Goal: Transaction & Acquisition: Purchase product/service

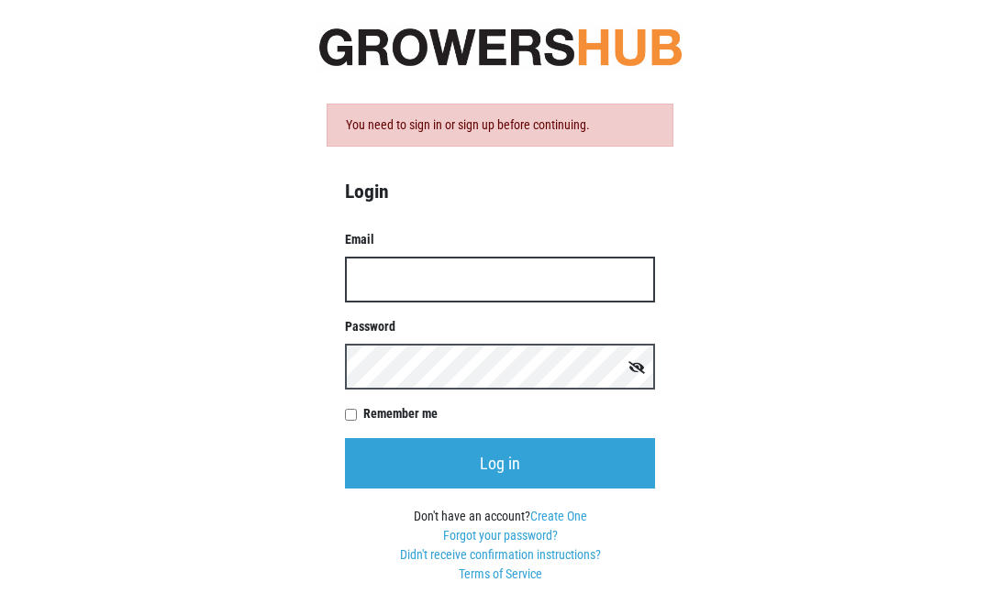
type input "[PERSON_NAME][EMAIL_ADDRESS][DOMAIN_NAME]"
click at [500, 463] on input "Log in" at bounding box center [500, 463] width 310 height 50
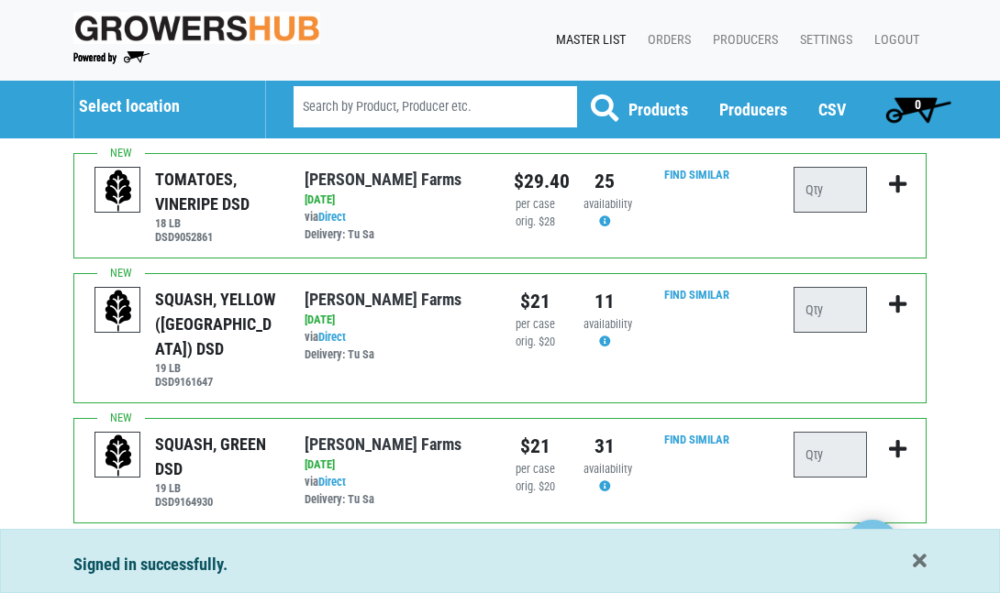
click at [126, 95] on span "Select location" at bounding box center [170, 102] width 182 height 43
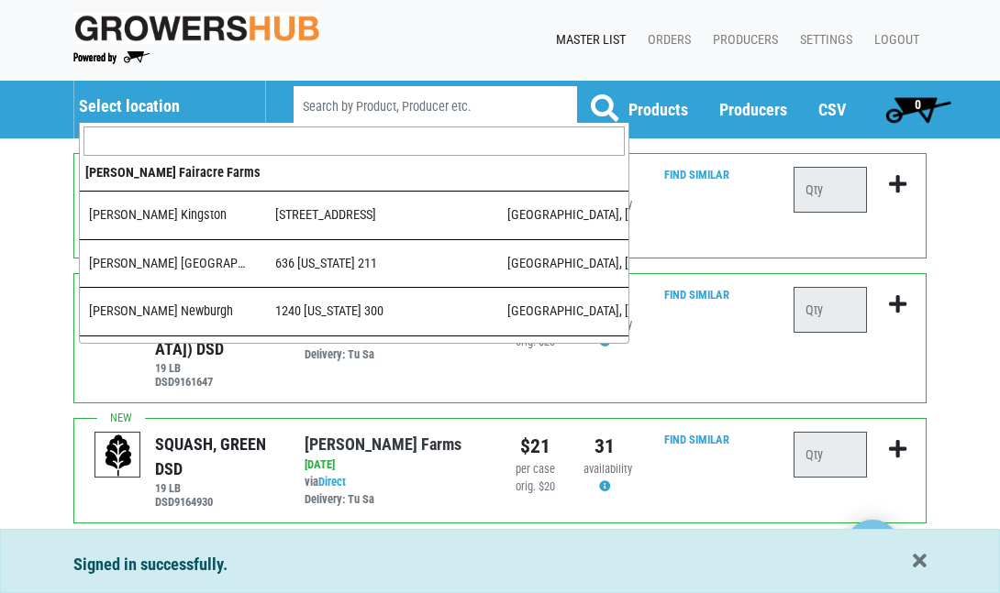
click at [149, 138] on input "search" at bounding box center [353, 141] width 541 height 29
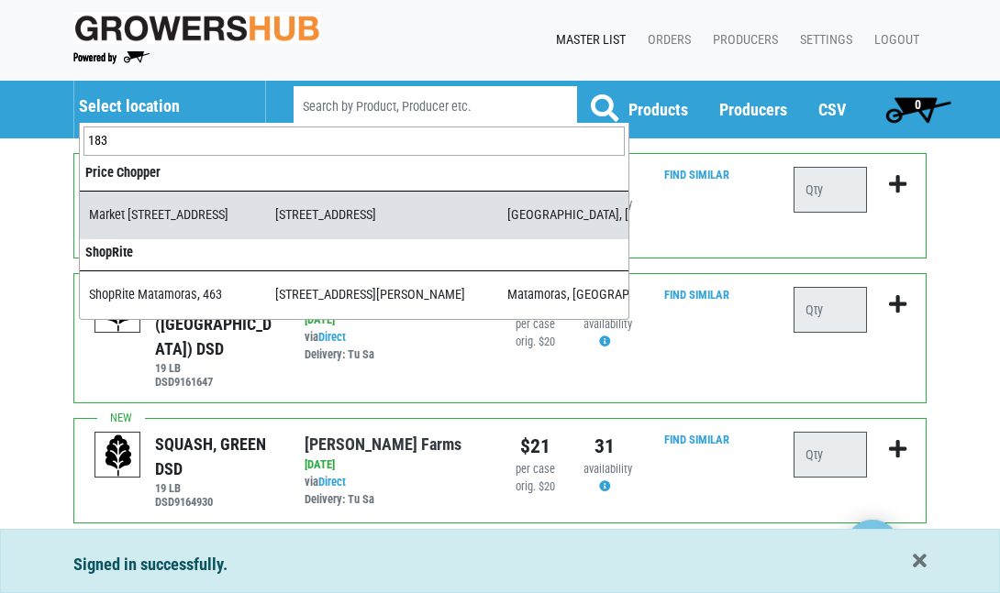
type input "183"
select select "365f9b01-ae90-49a3-8953-dc7b20a2b952"
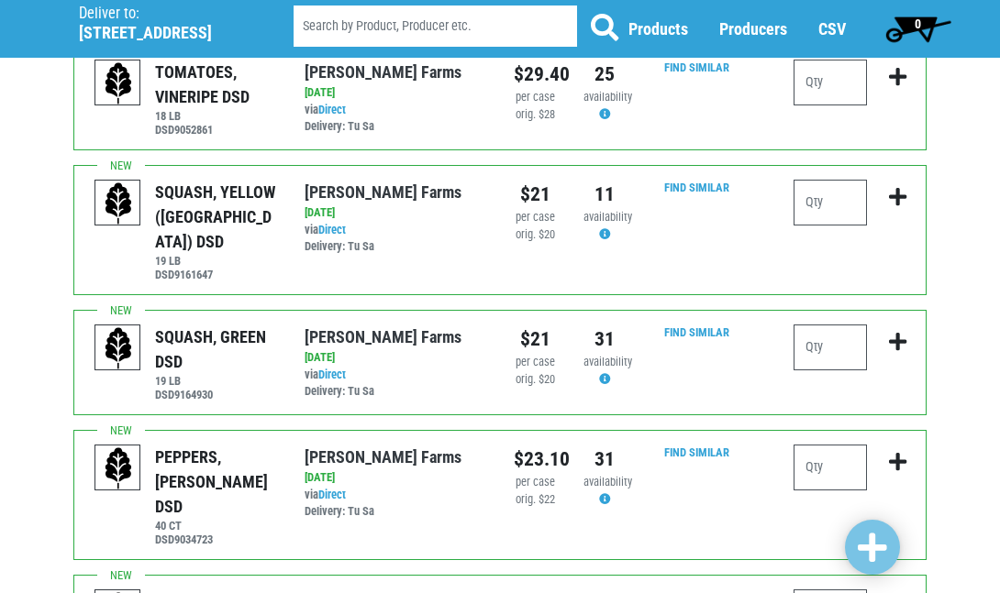
scroll to position [156, 0]
click at [853, 326] on input "number" at bounding box center [829, 349] width 73 height 46
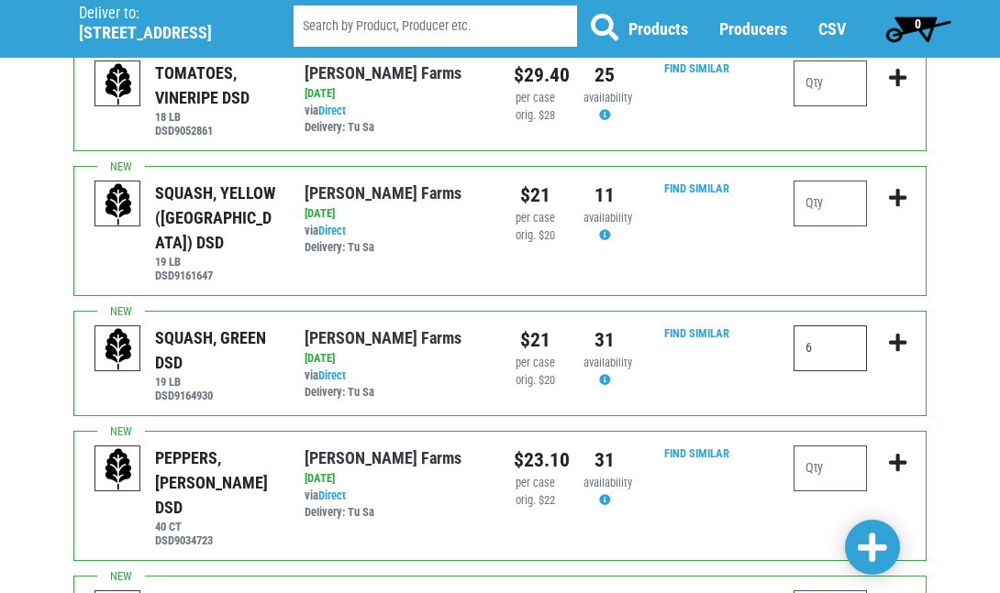
type input "6"
click at [833, 204] on input "number" at bounding box center [829, 204] width 73 height 46
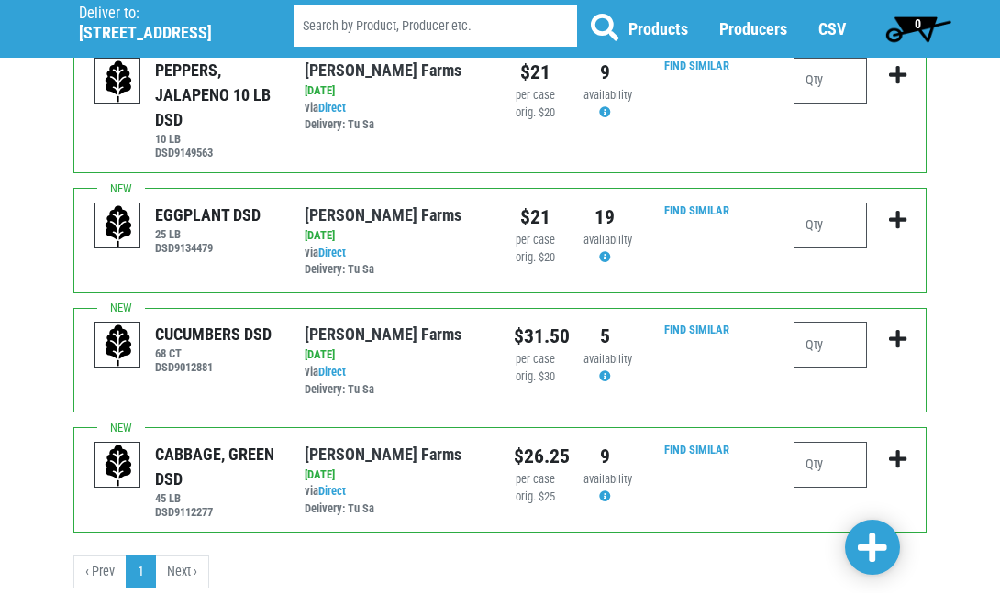
scroll to position [688, 0]
type input "3"
click at [834, 443] on input "number" at bounding box center [829, 466] width 73 height 46
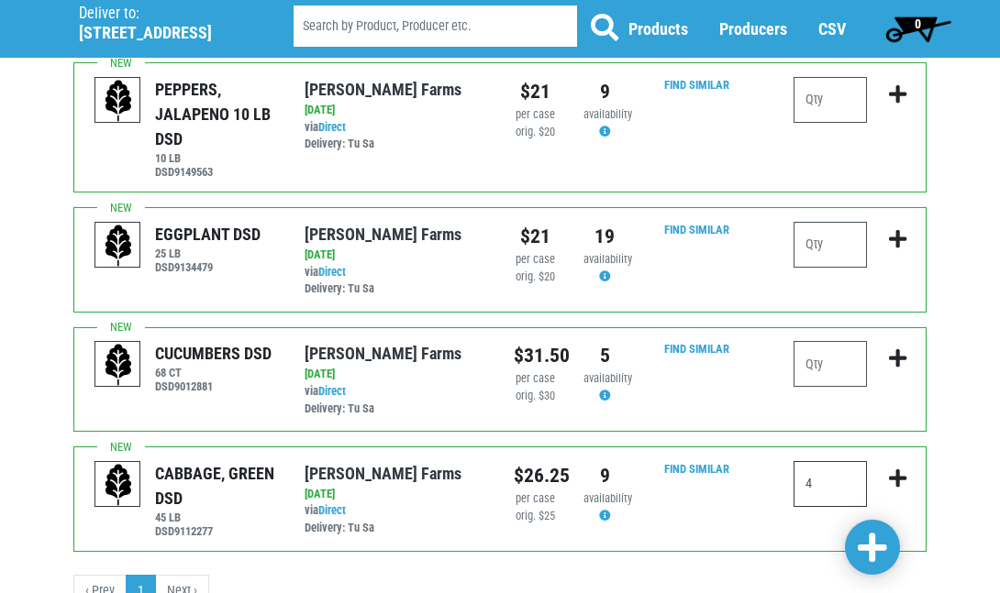
type input "4"
click at [830, 341] on input "number" at bounding box center [829, 364] width 73 height 46
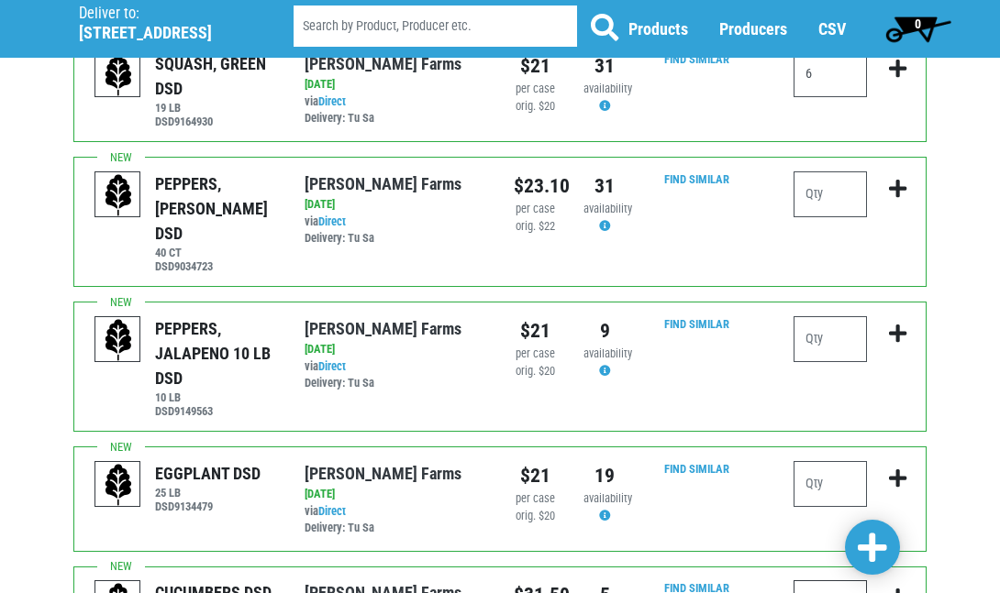
scroll to position [430, 0]
type input "3"
click at [824, 171] on input "number" at bounding box center [829, 194] width 73 height 46
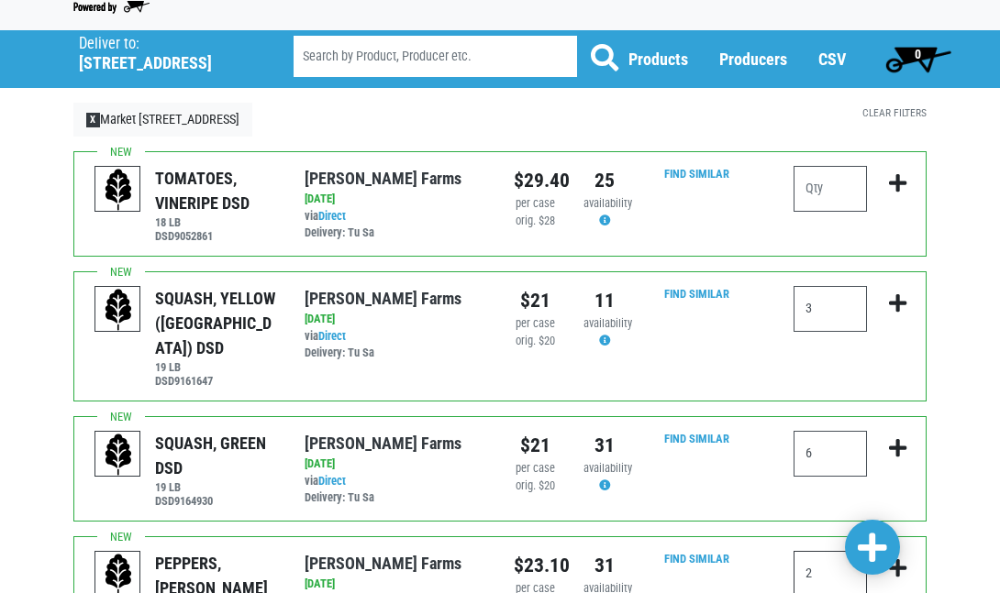
scroll to position [50, 0]
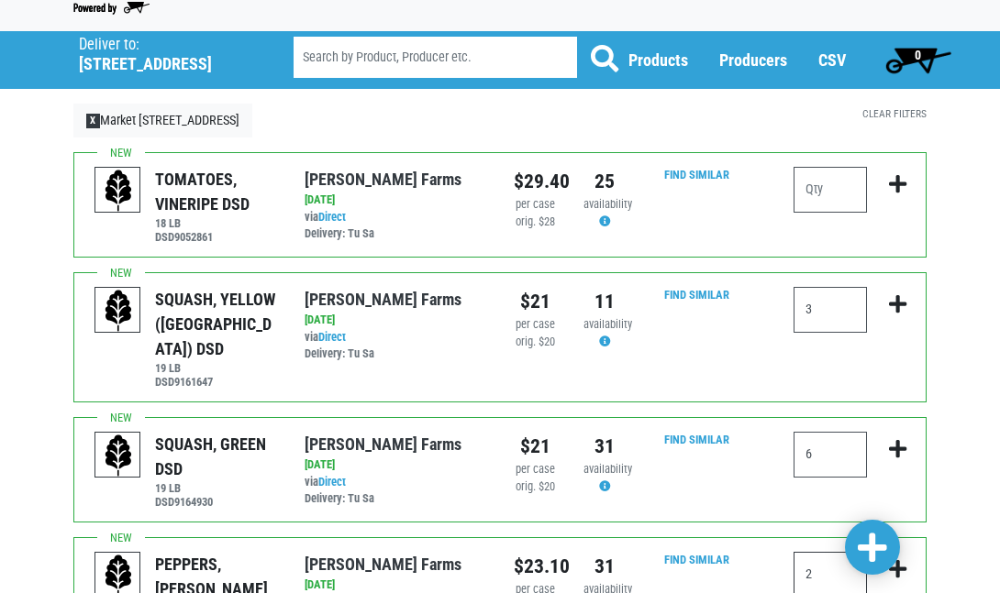
type input "2"
click at [823, 191] on input "number" at bounding box center [829, 190] width 73 height 46
type input "3"
click at [872, 542] on span at bounding box center [871, 548] width 29 height 33
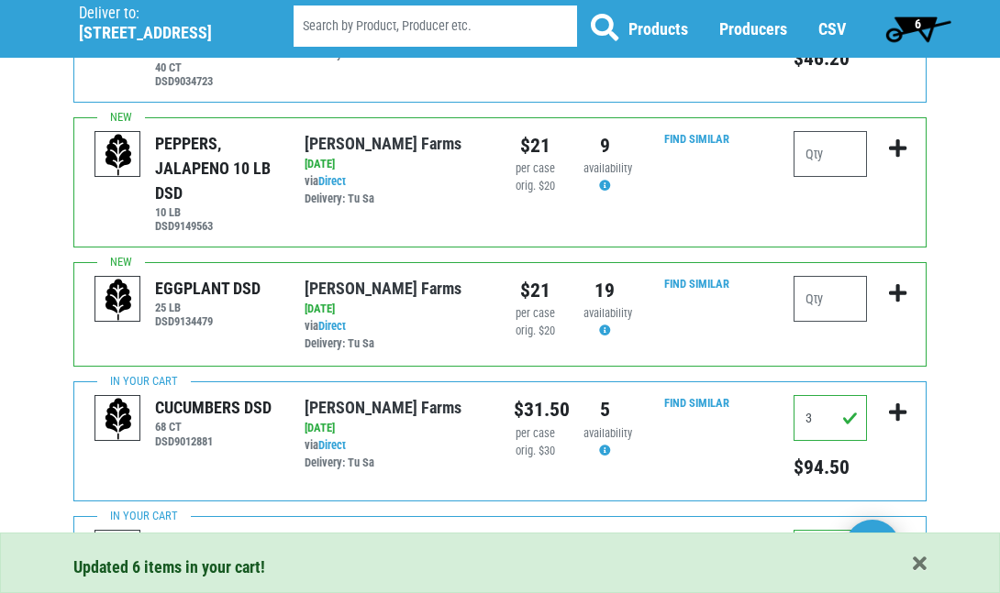
scroll to position [645, 0]
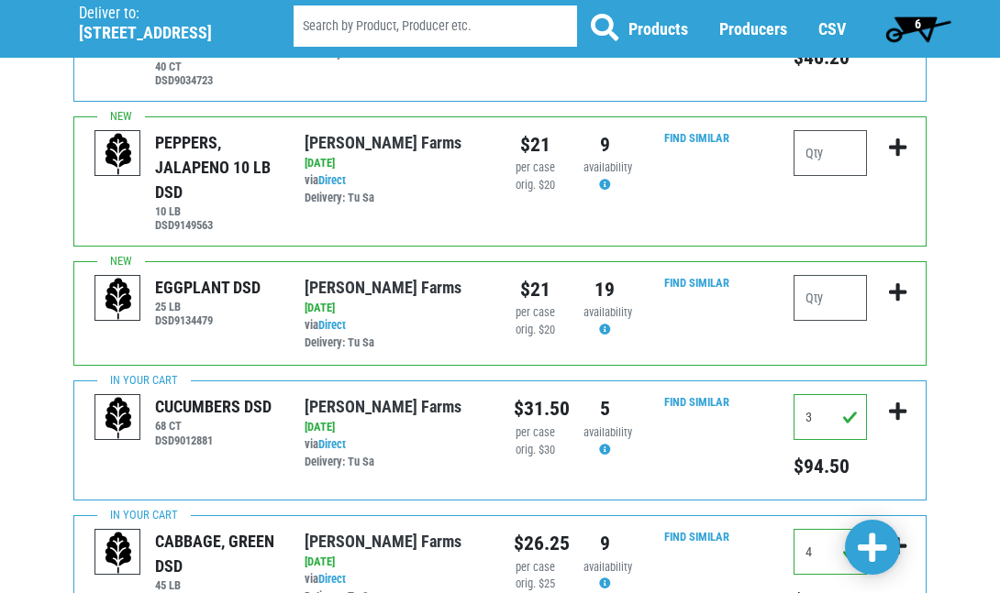
drag, startPoint x: 906, startPoint y: 381, endPoint x: 896, endPoint y: 298, distance: 84.1
click at [906, 394] on button "submit" at bounding box center [897, 423] width 43 height 58
click at [910, 19] on span "6" at bounding box center [918, 28] width 82 height 37
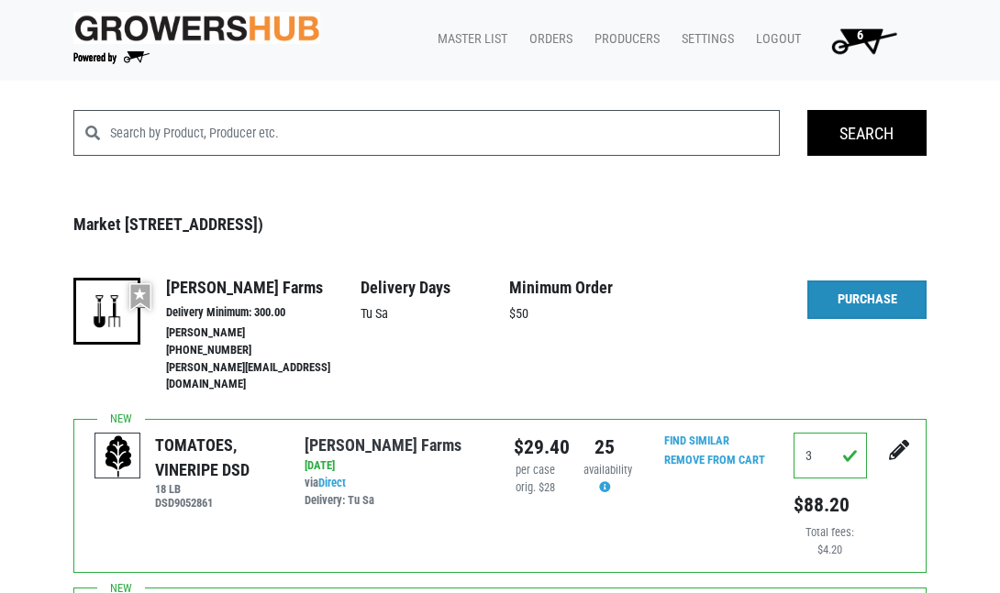
click at [852, 300] on link "Purchase" at bounding box center [866, 300] width 119 height 39
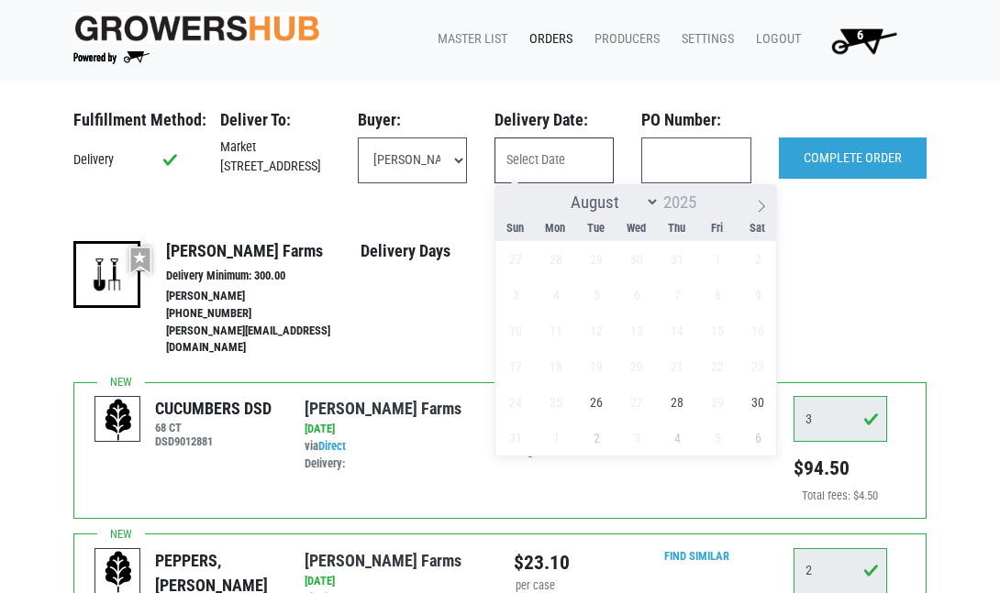
click at [533, 162] on input "text" at bounding box center [553, 161] width 119 height 46
click at [600, 404] on span "26" at bounding box center [597, 402] width 36 height 36
type input "2025-08-26"
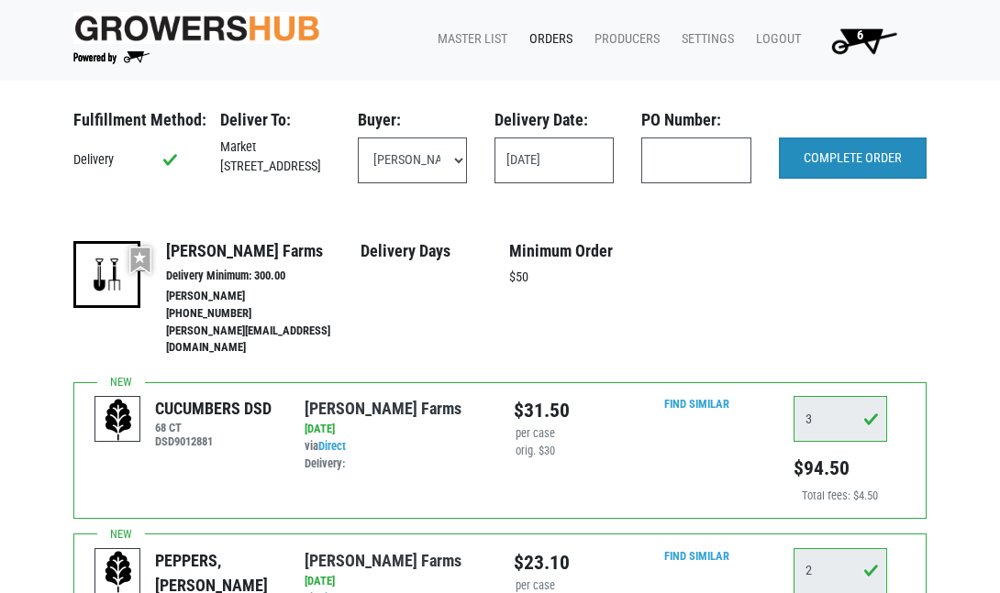
click at [857, 167] on input "COMPLETE ORDER" at bounding box center [853, 159] width 148 height 42
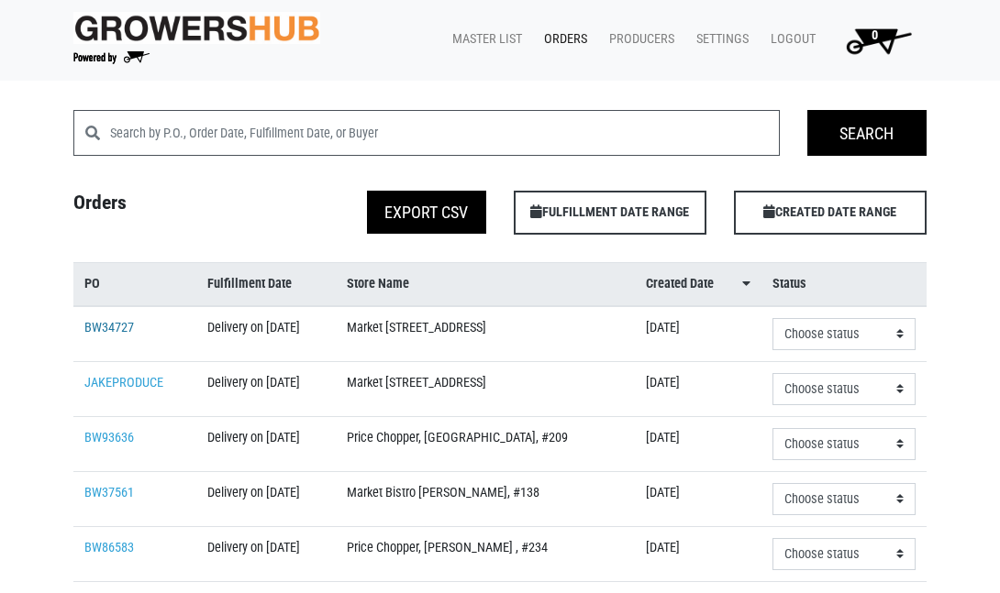
click at [113, 336] on link "BW34727" at bounding box center [109, 328] width 50 height 16
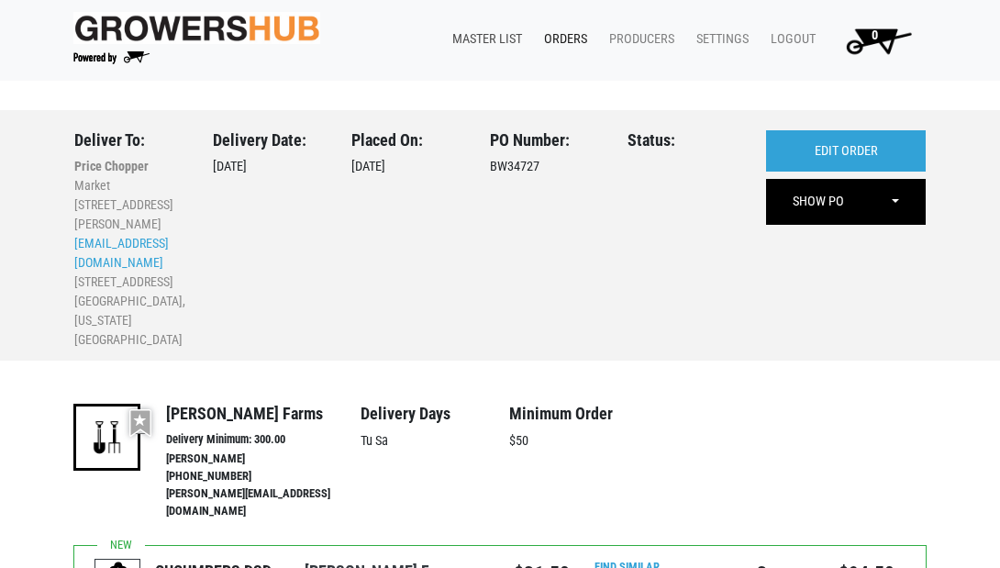
click at [464, 35] on link "Master List" at bounding box center [483, 39] width 92 height 35
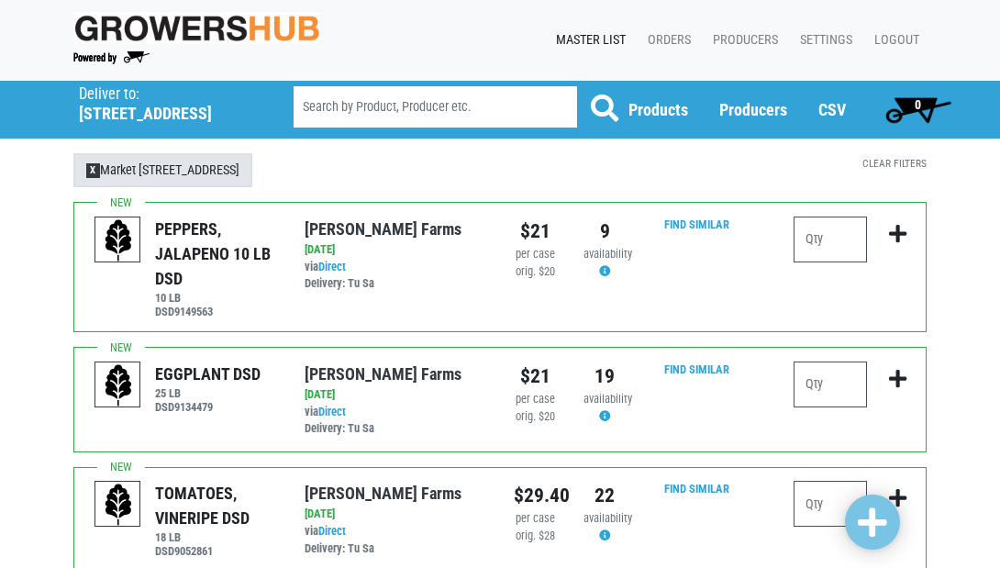
click at [88, 174] on span "X" at bounding box center [93, 170] width 14 height 15
click at [100, 106] on h5 "1706 Western Avenue" at bounding box center [163, 114] width 168 height 20
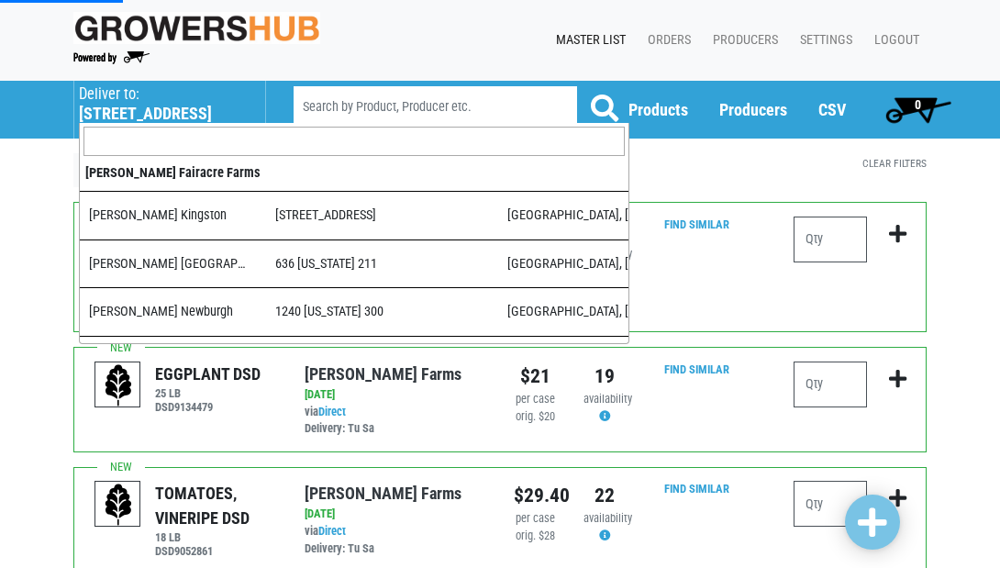
scroll to position [1078, 0]
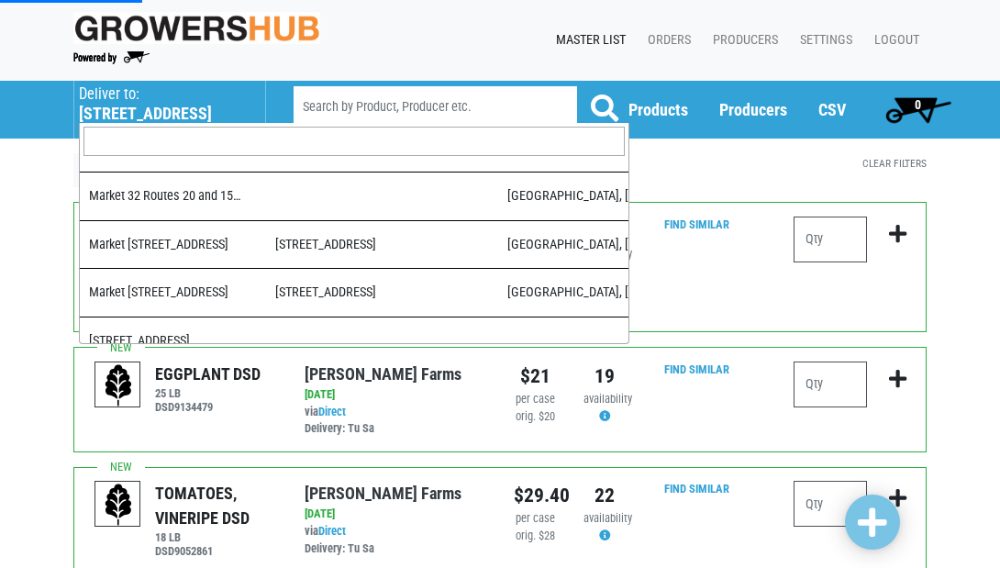
click at [176, 149] on input "search" at bounding box center [353, 141] width 541 height 29
type input "1"
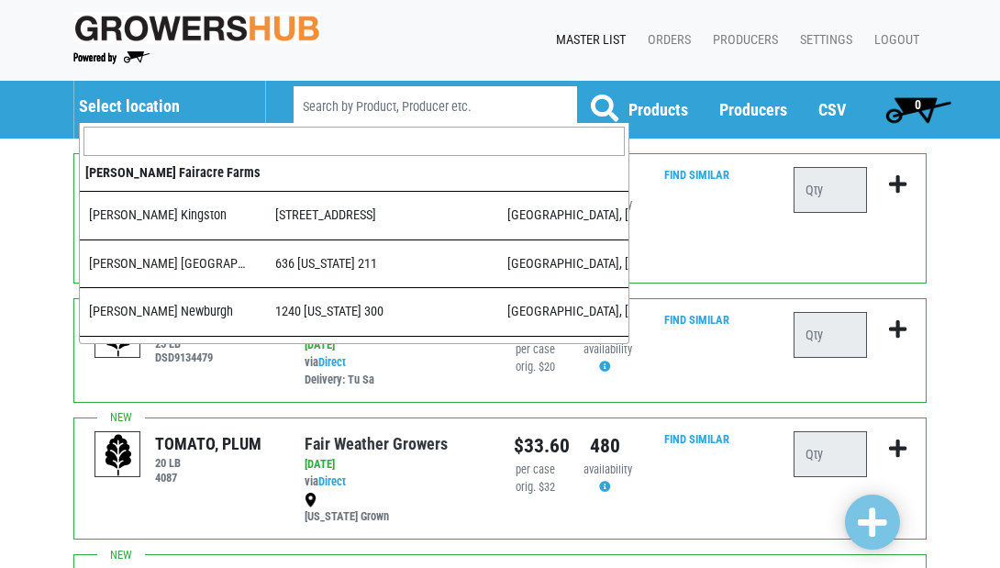
click at [142, 103] on h5 "Select location" at bounding box center [163, 106] width 168 height 20
click at [149, 151] on input "search" at bounding box center [353, 141] width 541 height 29
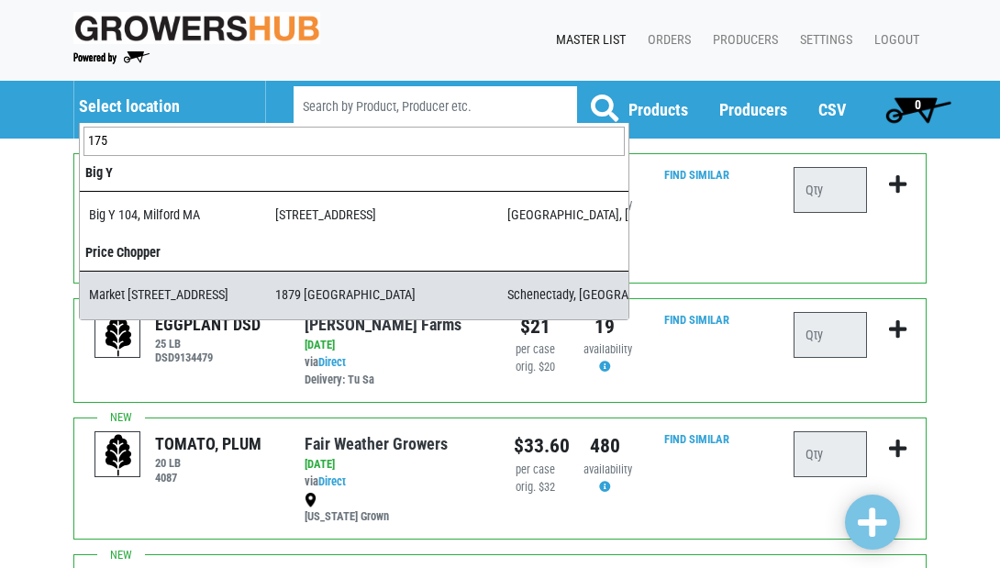
type input "175"
select select "276ffe78-500f-4a7a-a594-15c6a6ec89cb"
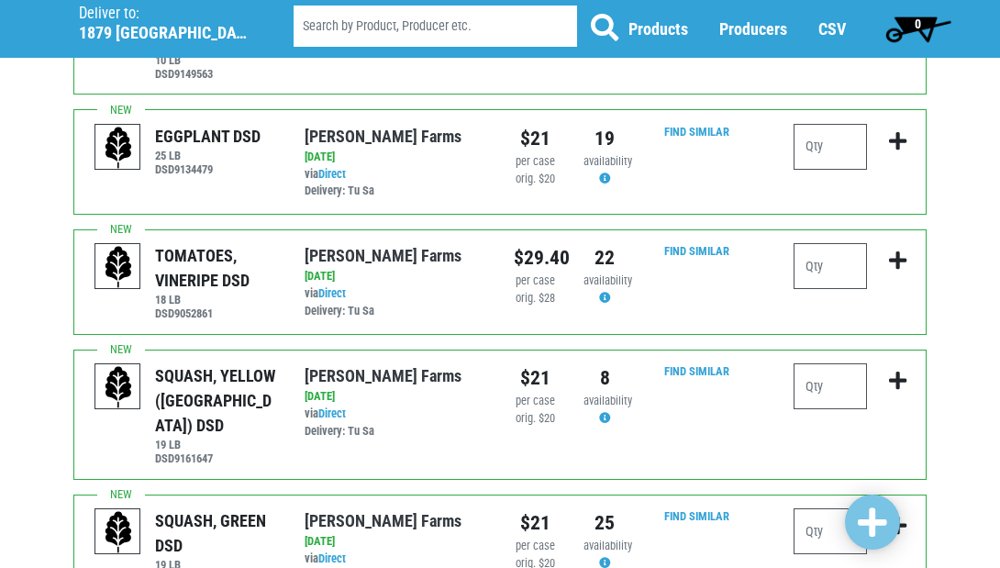
scroll to position [239, 0]
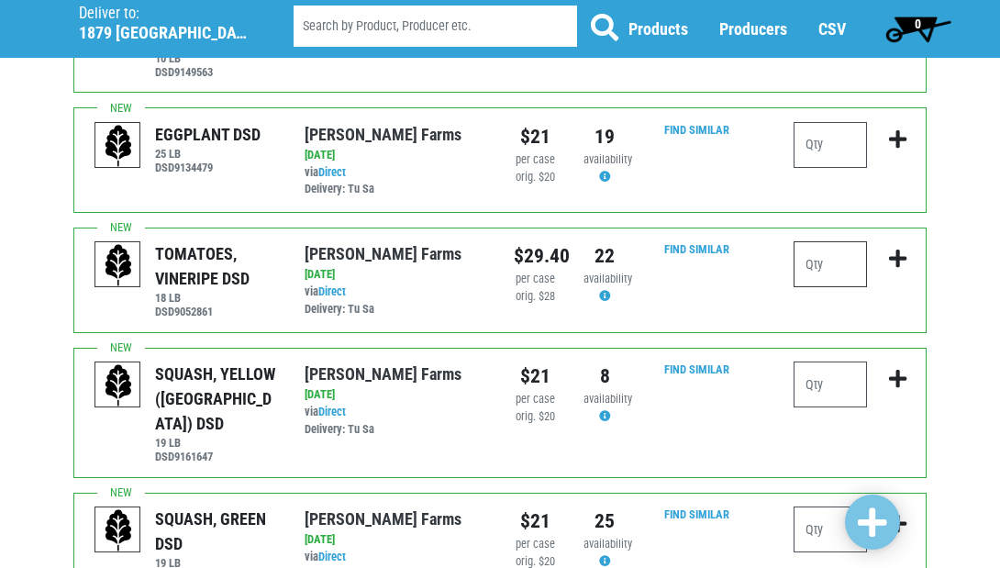
click at [837, 253] on input "number" at bounding box center [829, 264] width 73 height 46
type input "4"
click at [833, 377] on input "number" at bounding box center [829, 384] width 73 height 46
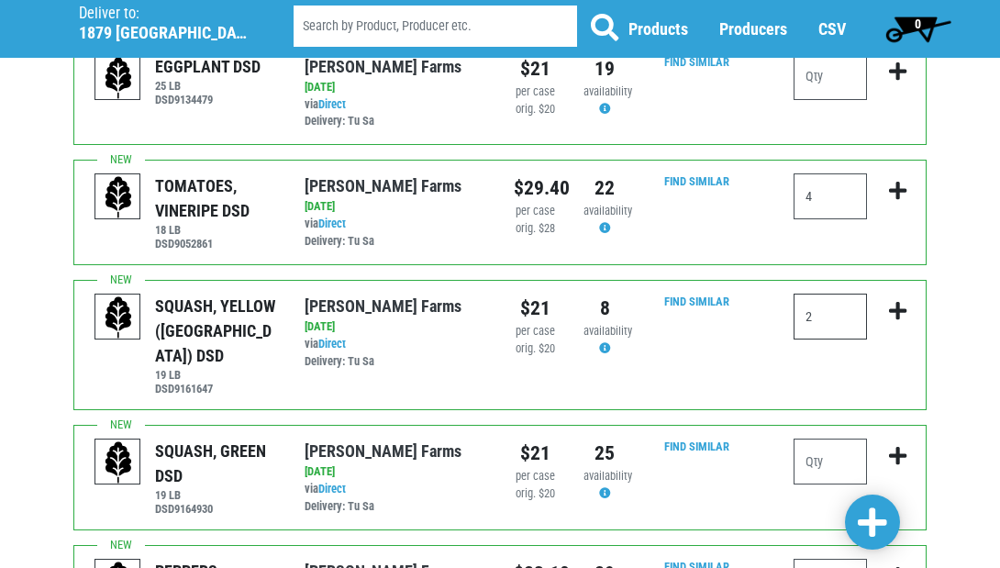
scroll to position [304, 0]
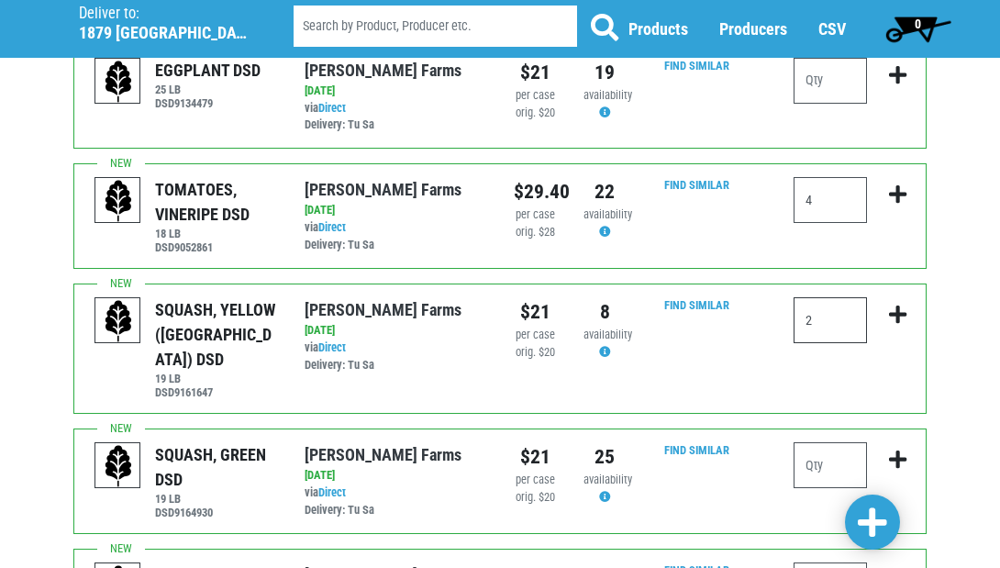
type input "2"
click at [827, 442] on input "number" at bounding box center [829, 465] width 73 height 46
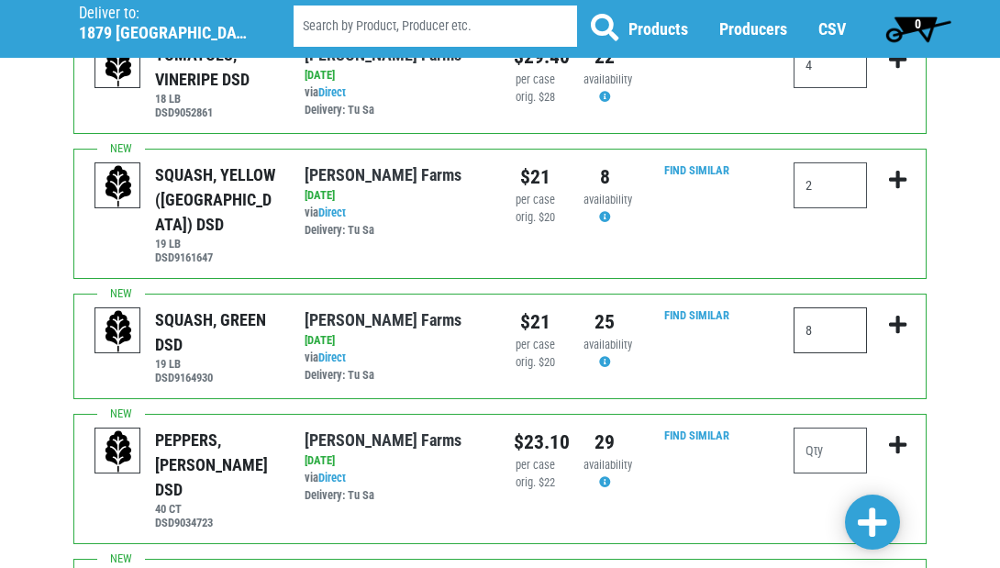
scroll to position [439, 0]
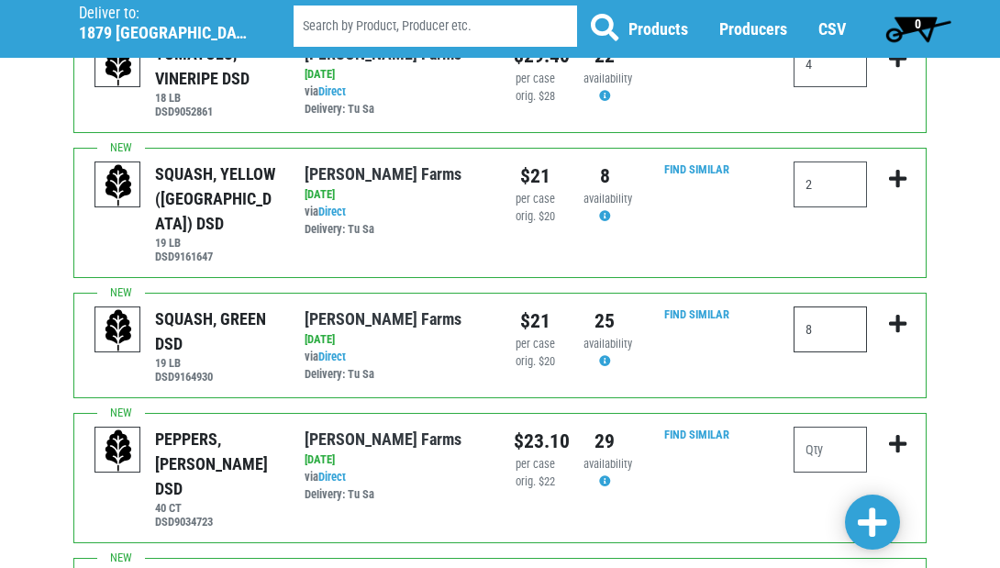
type input "8"
click at [824, 426] on input "number" at bounding box center [829, 449] width 73 height 46
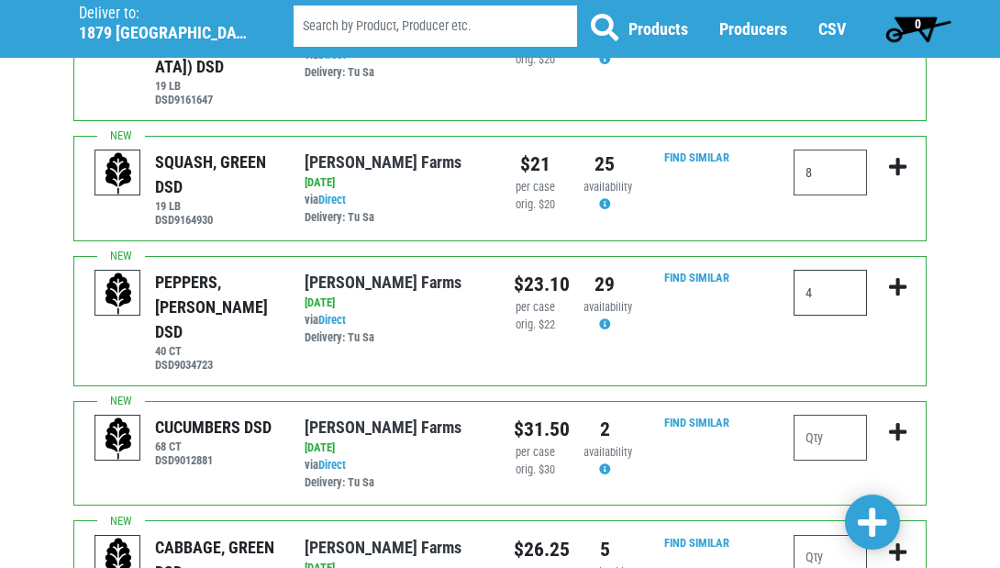
scroll to position [620, 0]
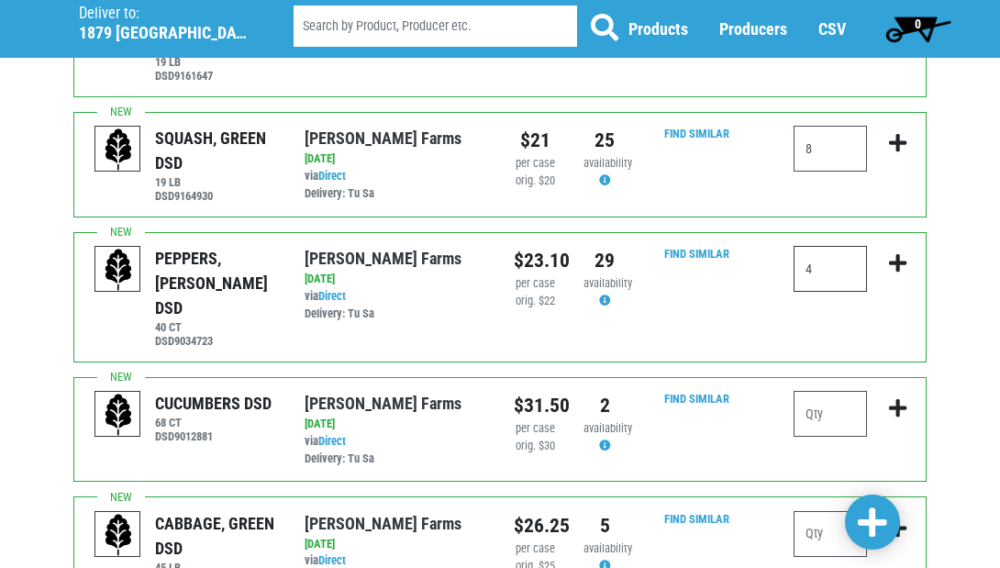
type input "4"
click at [822, 511] on input "number" at bounding box center [829, 534] width 73 height 46
type input "2"
click at [835, 391] on div at bounding box center [829, 421] width 73 height 61
click at [820, 391] on input "number" at bounding box center [829, 414] width 73 height 46
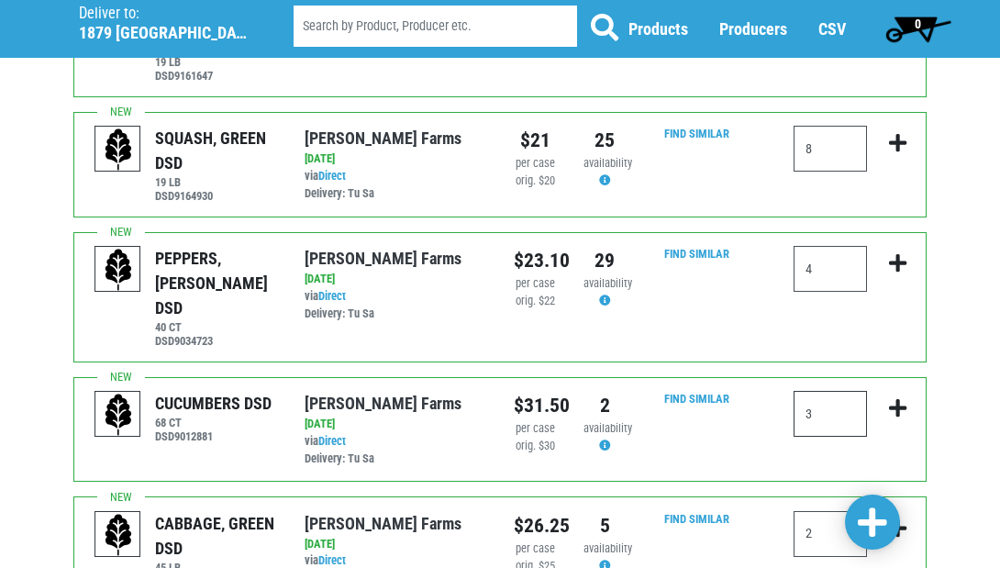
type input "3"
click at [870, 525] on span at bounding box center [871, 522] width 29 height 33
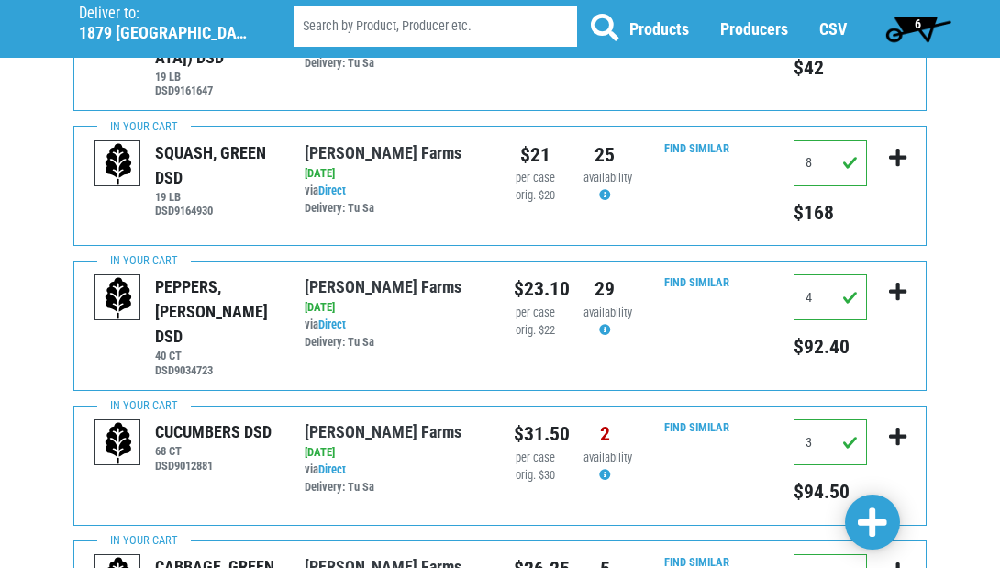
click at [922, 21] on span "6" at bounding box center [918, 28] width 82 height 37
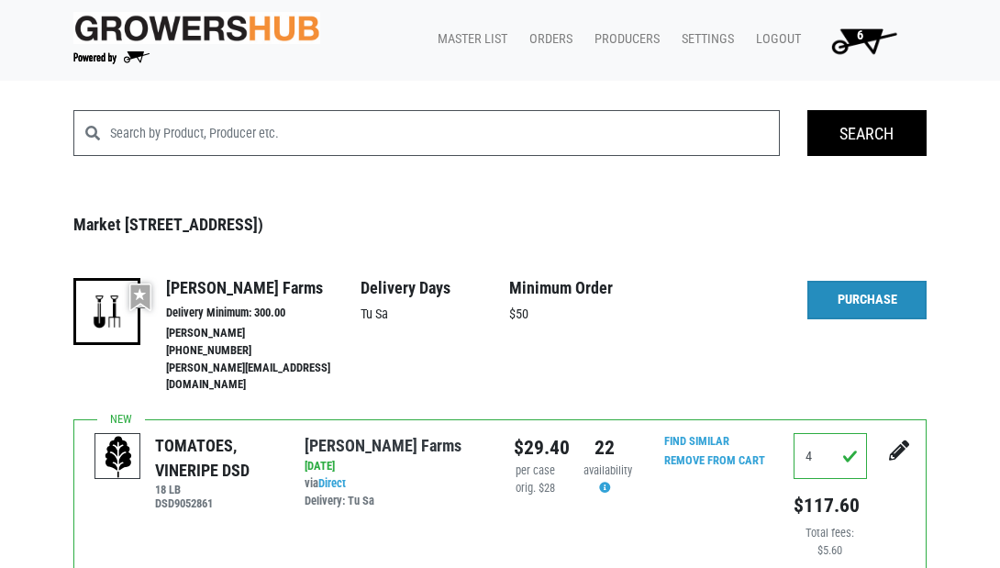
click at [856, 283] on link "Purchase" at bounding box center [866, 300] width 119 height 39
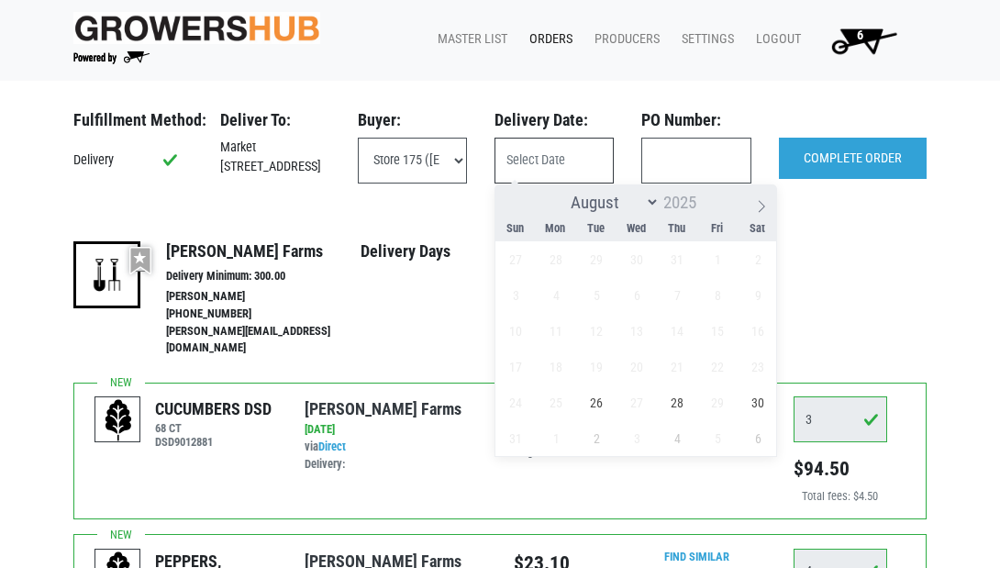
click at [560, 162] on input "text" at bounding box center [553, 161] width 119 height 46
click at [586, 396] on span "26" at bounding box center [597, 402] width 36 height 36
type input "2025-08-26"
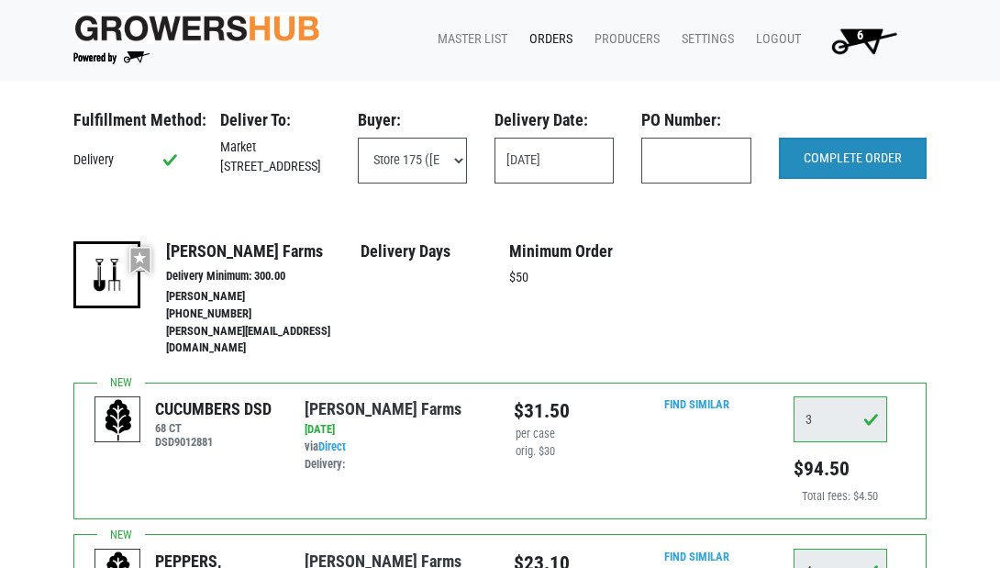
click at [859, 155] on input "COMPLETE ORDER" at bounding box center [853, 159] width 148 height 42
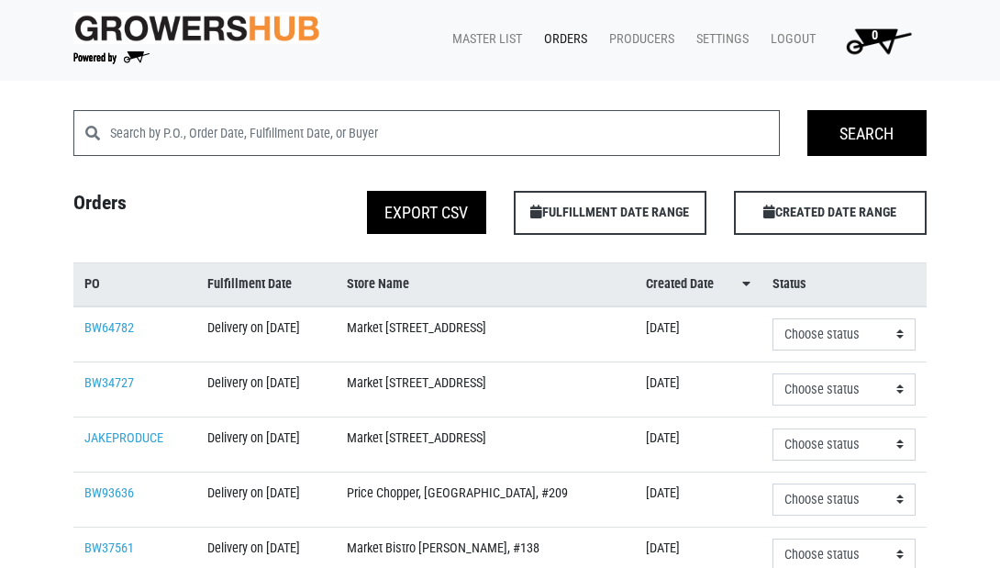
scroll to position [2, 0]
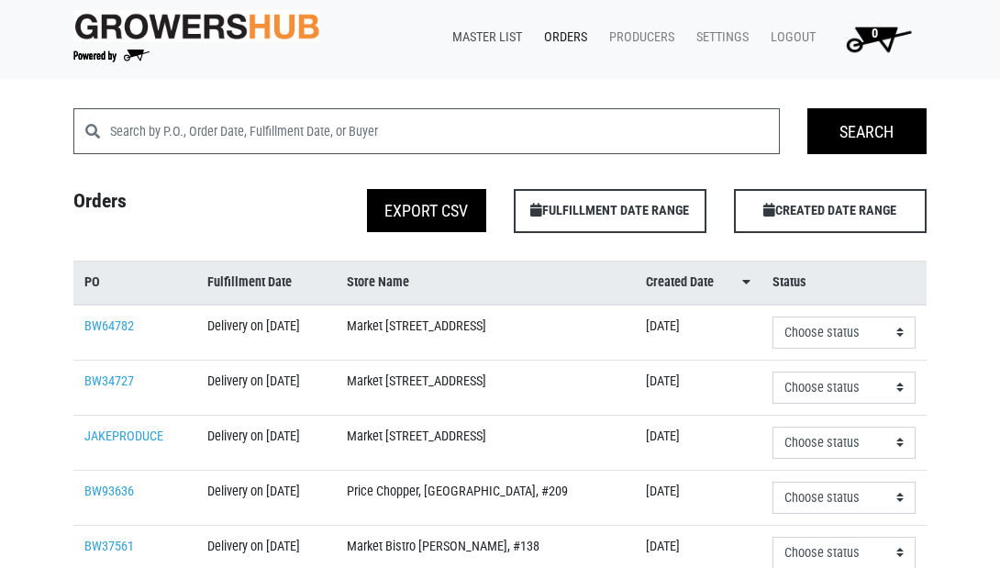
click at [479, 30] on link "Master List" at bounding box center [483, 37] width 92 height 35
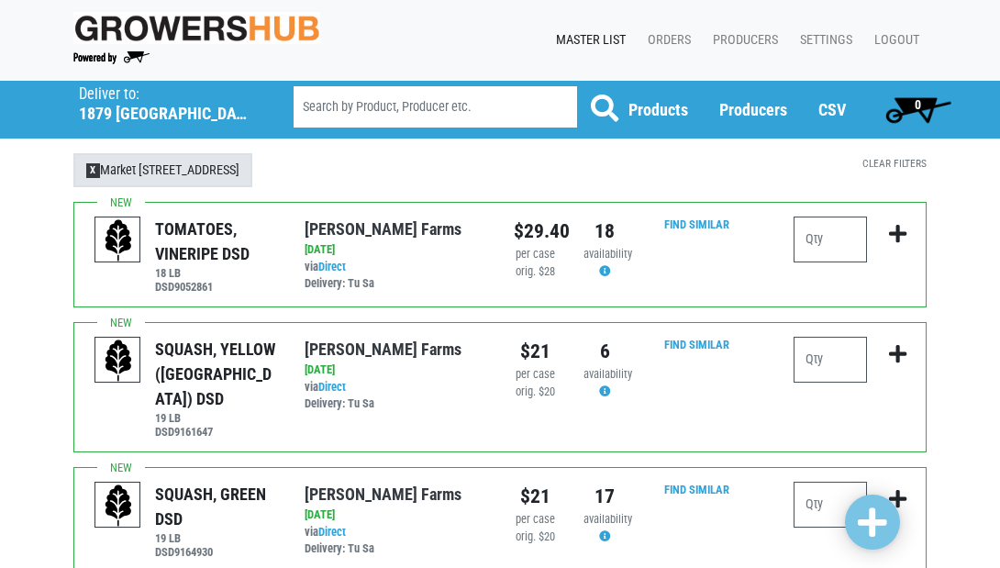
click at [130, 175] on link "X Market 32 Altamont Ave, #175" at bounding box center [162, 170] width 179 height 35
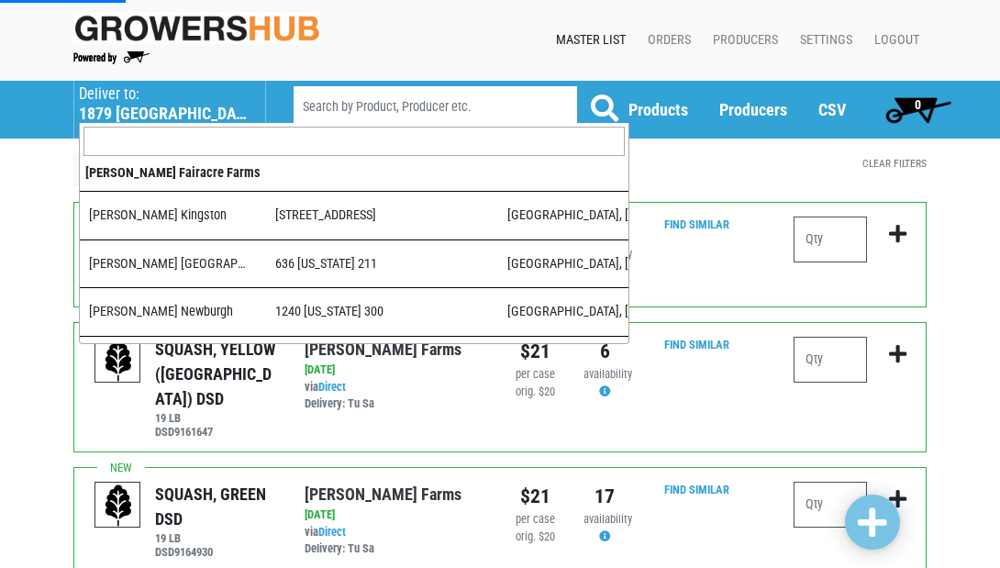
click at [102, 116] on h5 "1879 Altamont Avenue" at bounding box center [163, 114] width 168 height 20
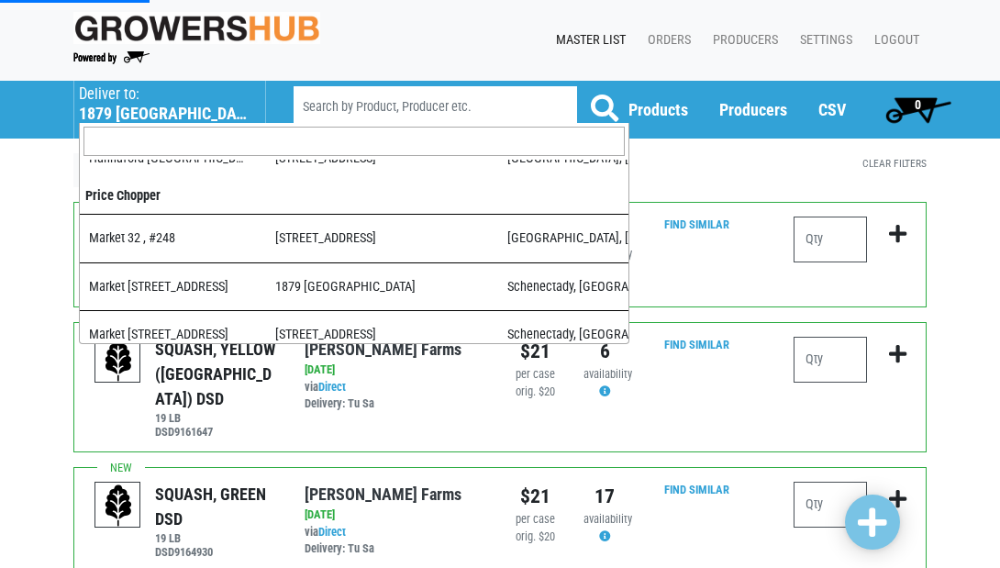
click at [122, 140] on input "search" at bounding box center [353, 141] width 541 height 29
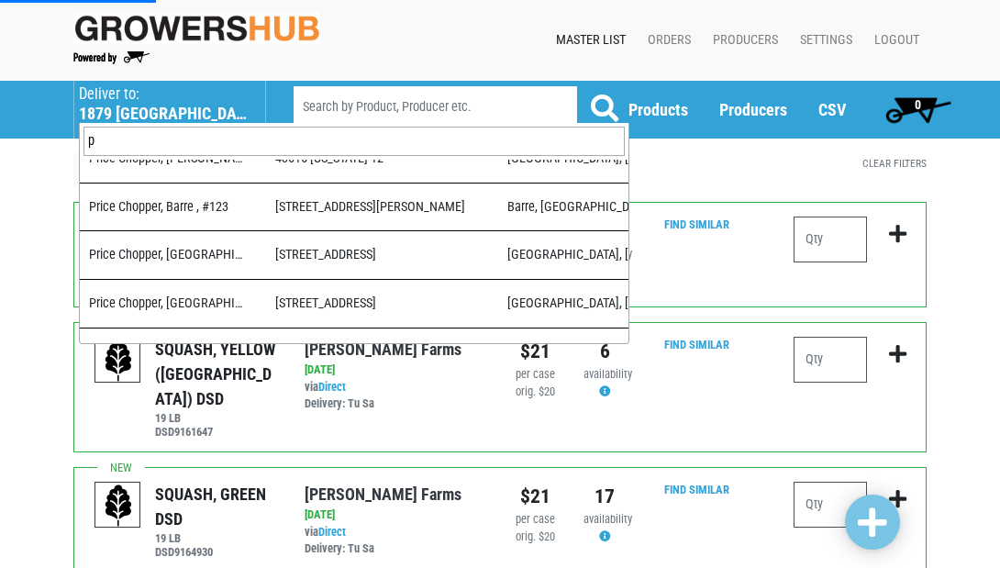
scroll to position [0, 0]
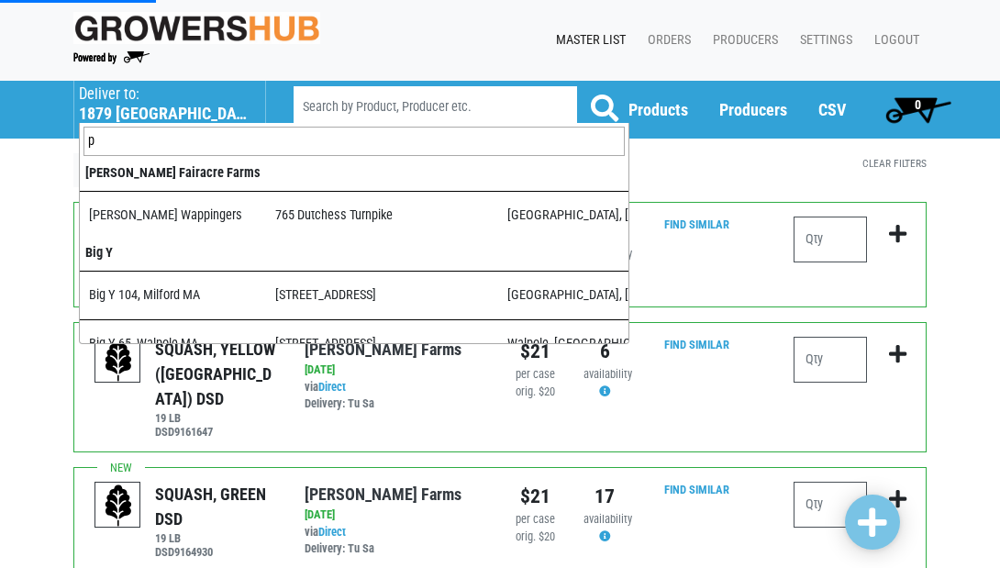
type input "pi"
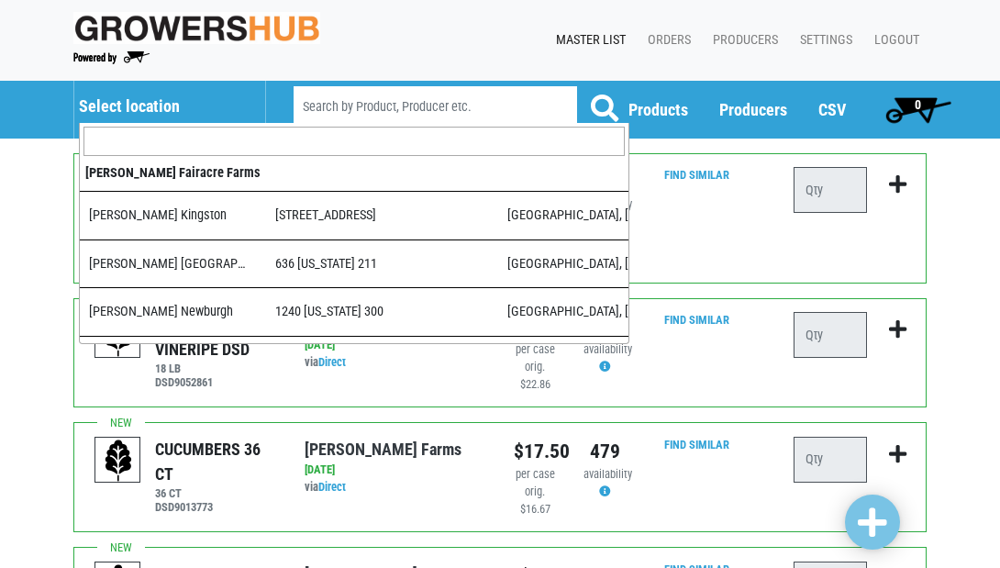
click at [118, 122] on span "Select location" at bounding box center [170, 102] width 182 height 43
click at [131, 147] on input "search" at bounding box center [353, 141] width 541 height 29
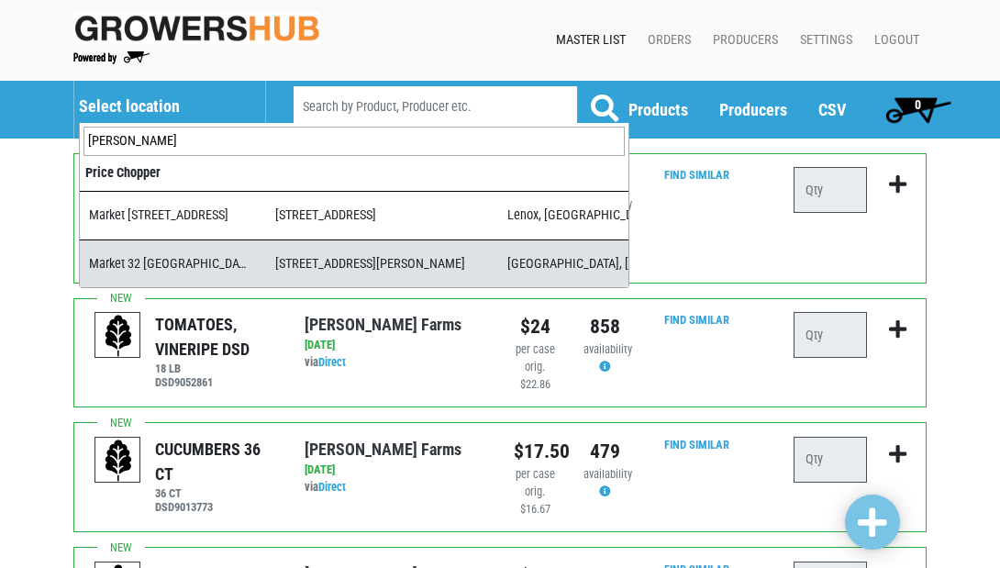
type input "pitts"
select select "3d03e98b-02fc-4f94-8265-6b118fa33a6b"
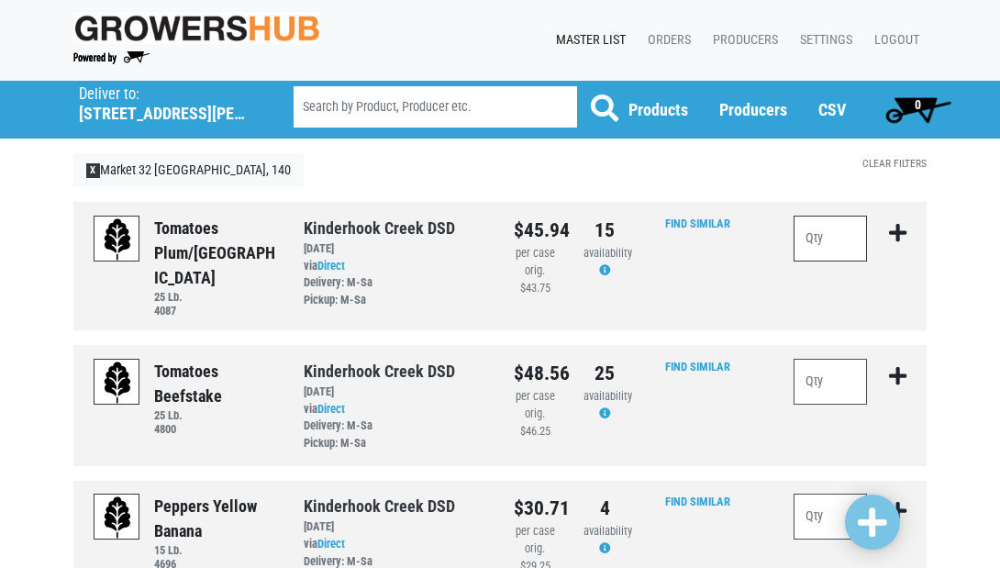
click at [813, 238] on input "number" at bounding box center [829, 239] width 73 height 46
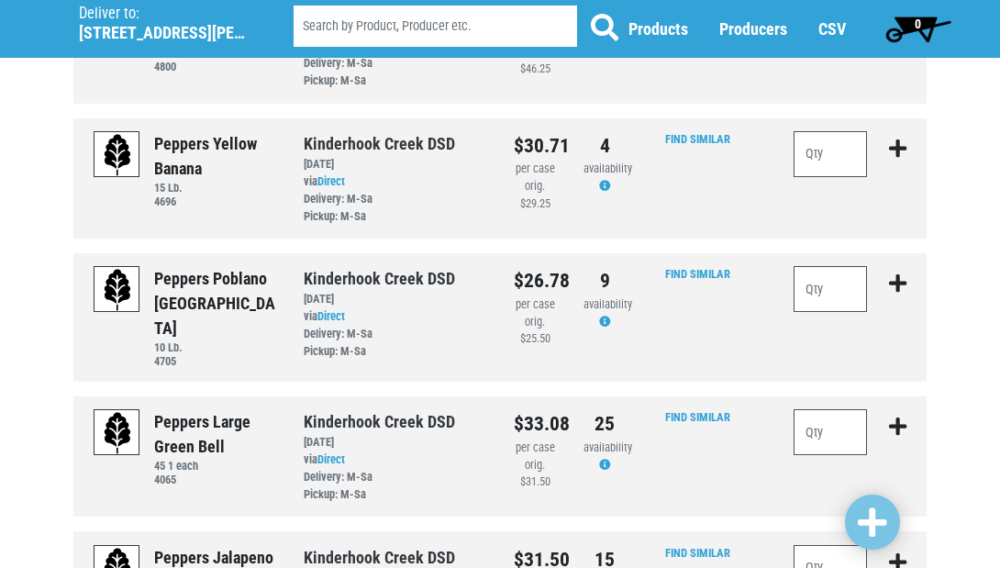
scroll to position [381, 0]
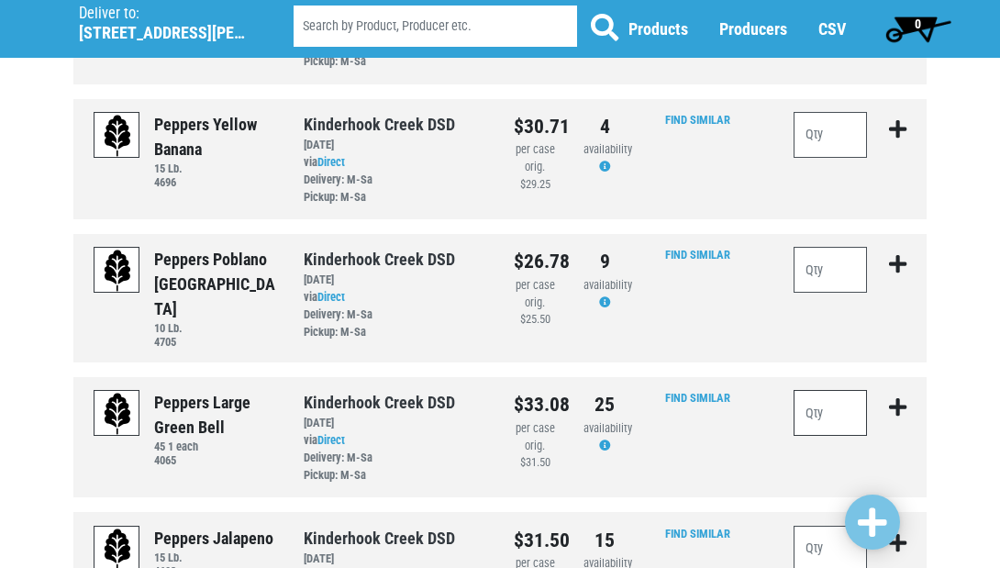
click at [831, 390] on input "number" at bounding box center [829, 413] width 73 height 46
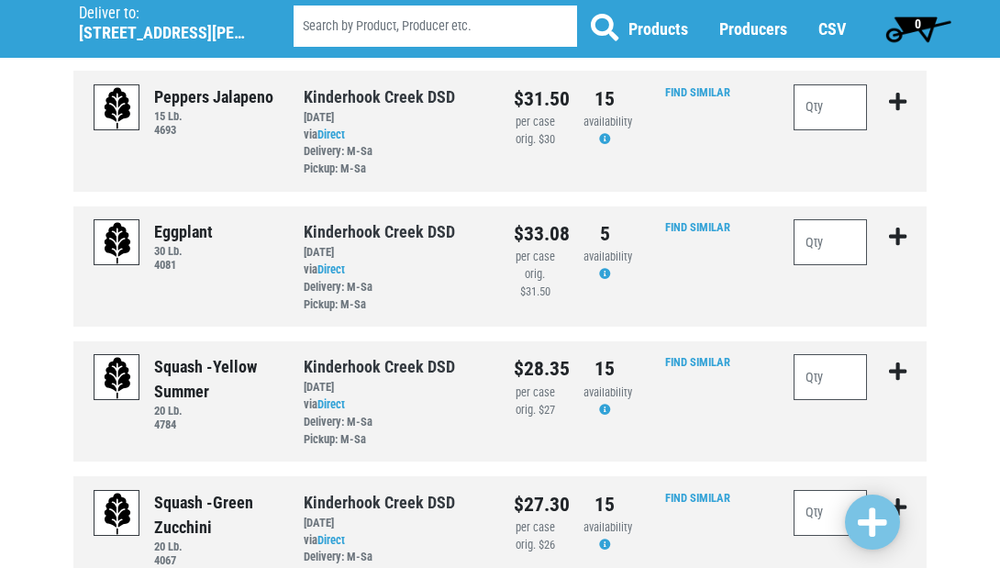
scroll to position [828, 0]
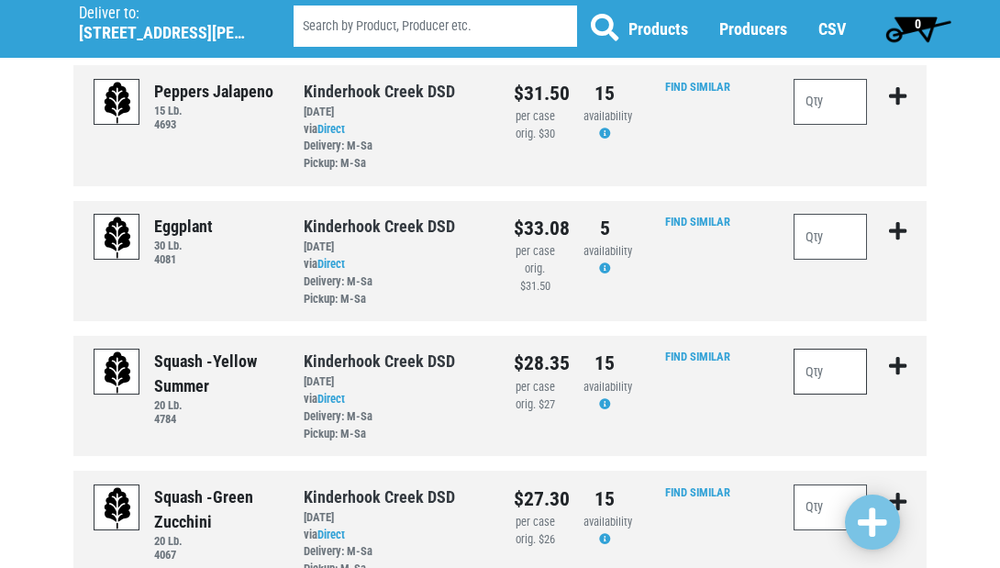
click at [843, 348] on input "number" at bounding box center [829, 371] width 73 height 46
type input "10"
click at [834, 484] on input "number" at bounding box center [829, 507] width 73 height 46
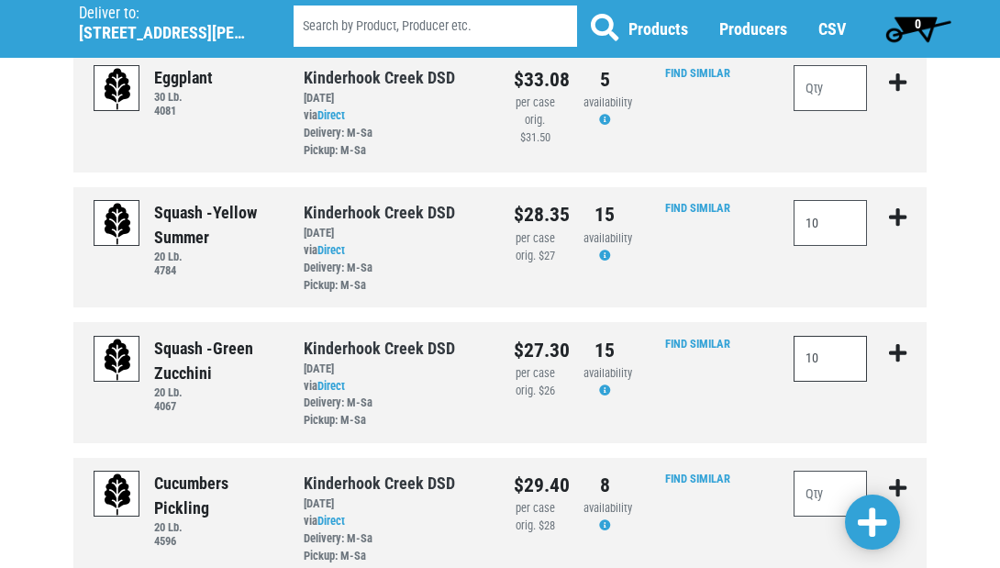
scroll to position [974, 0]
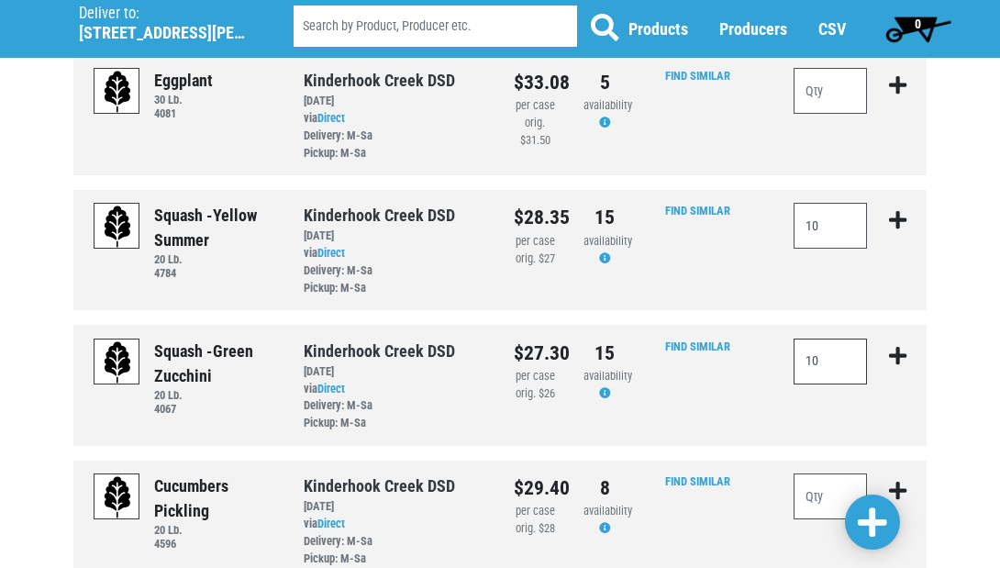
type input "10"
click at [829, 473] on input "number" at bounding box center [829, 496] width 73 height 46
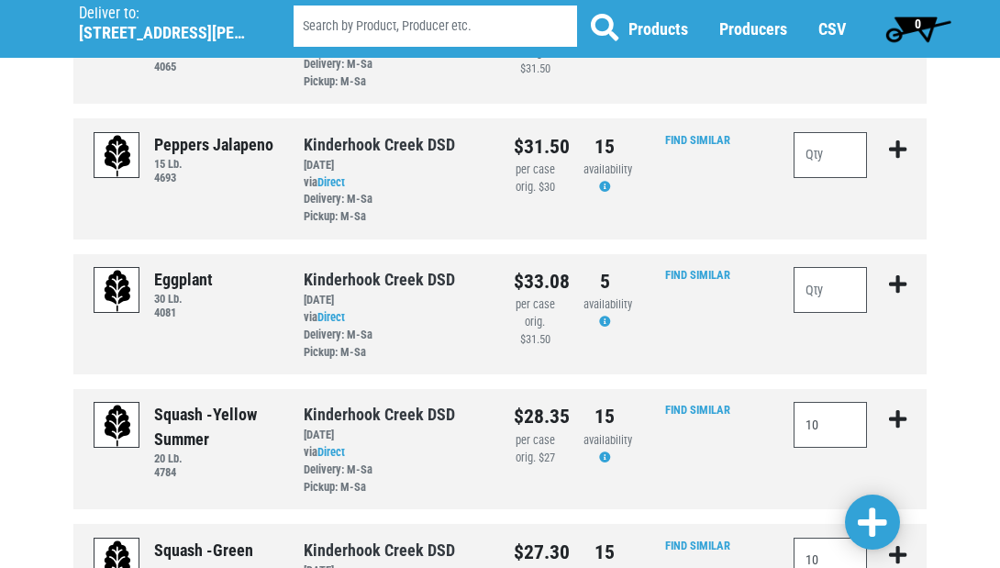
scroll to position [773, 0]
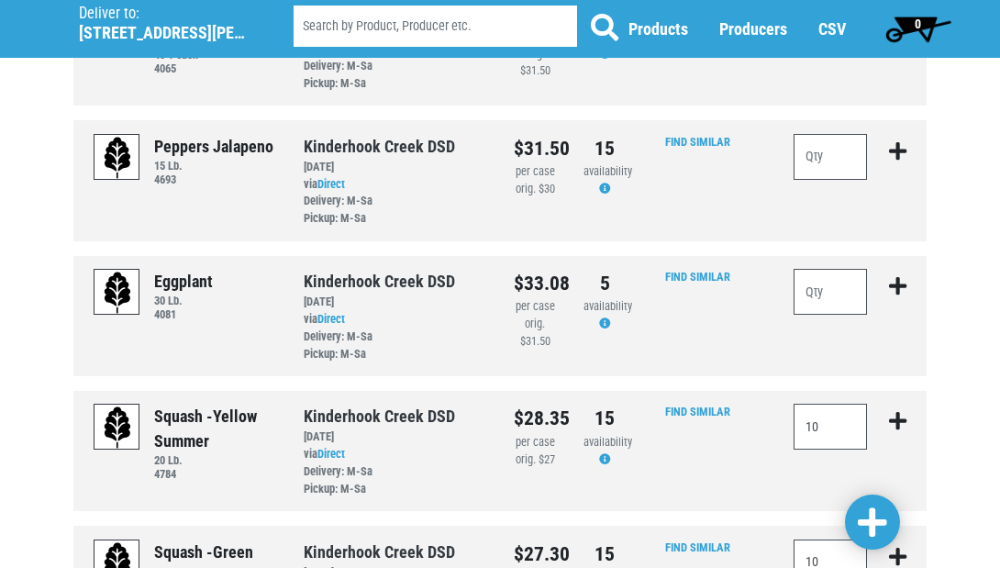
type input "1"
click at [835, 269] on input "number" at bounding box center [829, 292] width 73 height 46
type input "2"
type input "3"
click at [879, 524] on span at bounding box center [871, 522] width 29 height 33
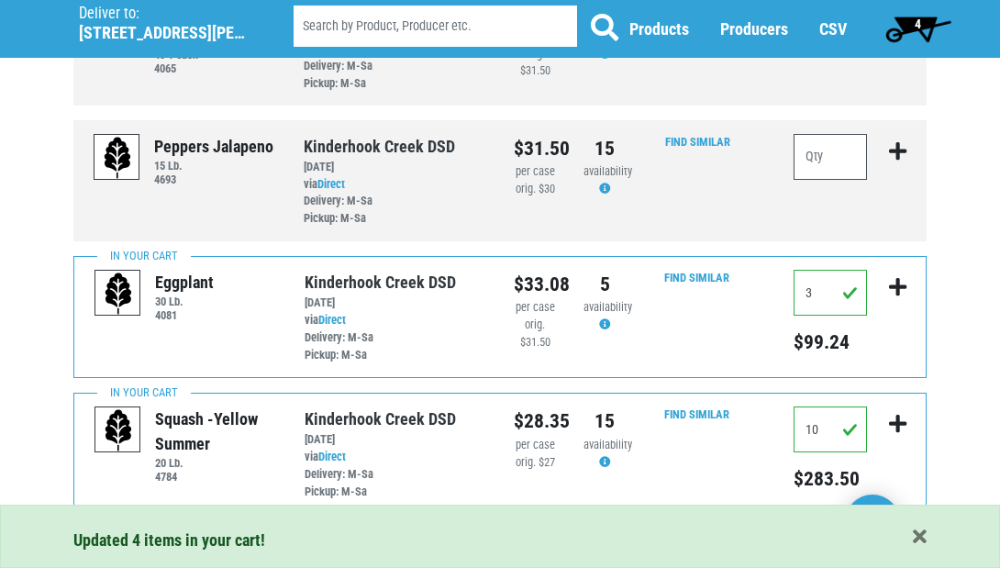
click at [908, 28] on span "4" at bounding box center [918, 28] width 82 height 37
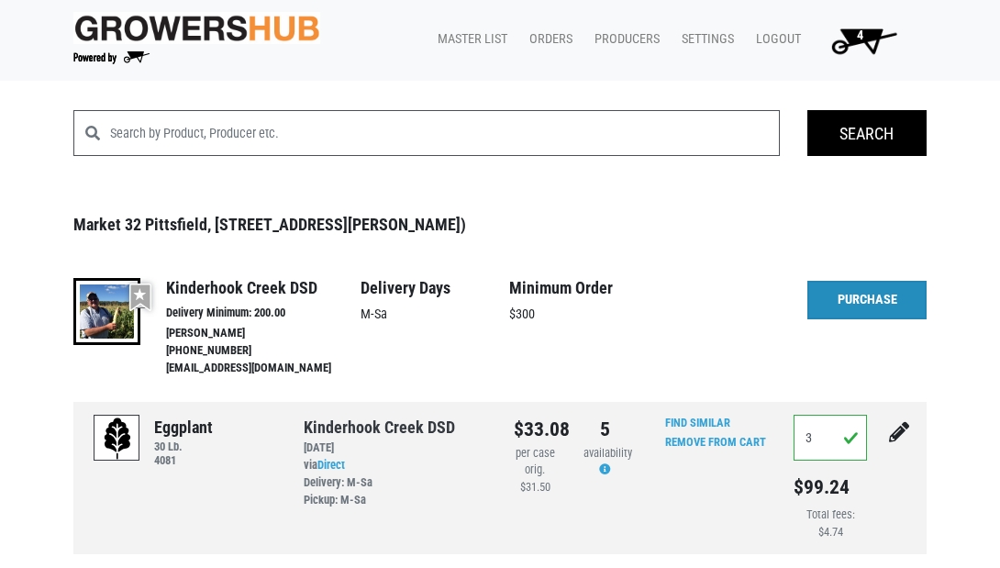
click at [850, 294] on link "Purchase" at bounding box center [866, 300] width 119 height 39
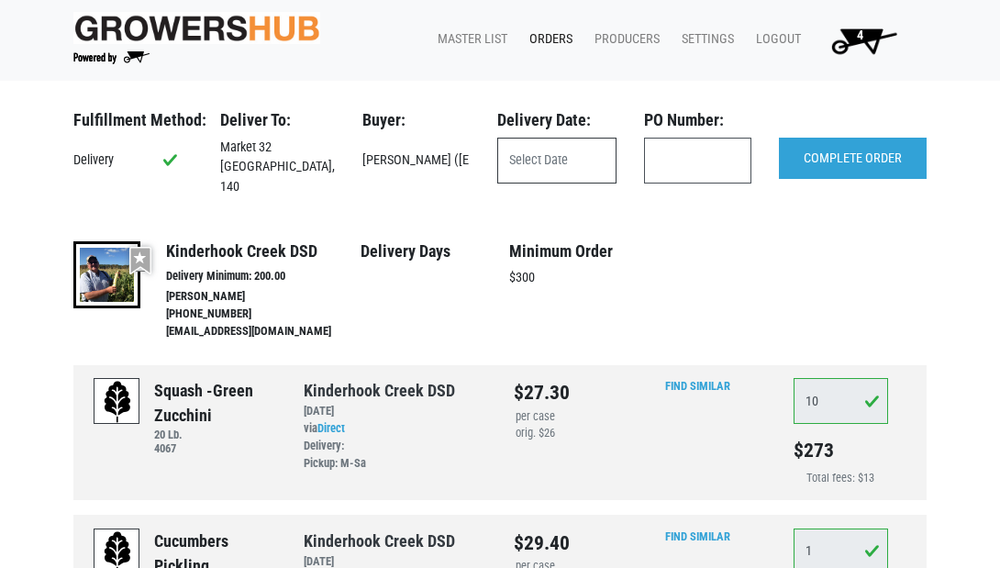
click at [589, 153] on input "text" at bounding box center [556, 161] width 119 height 46
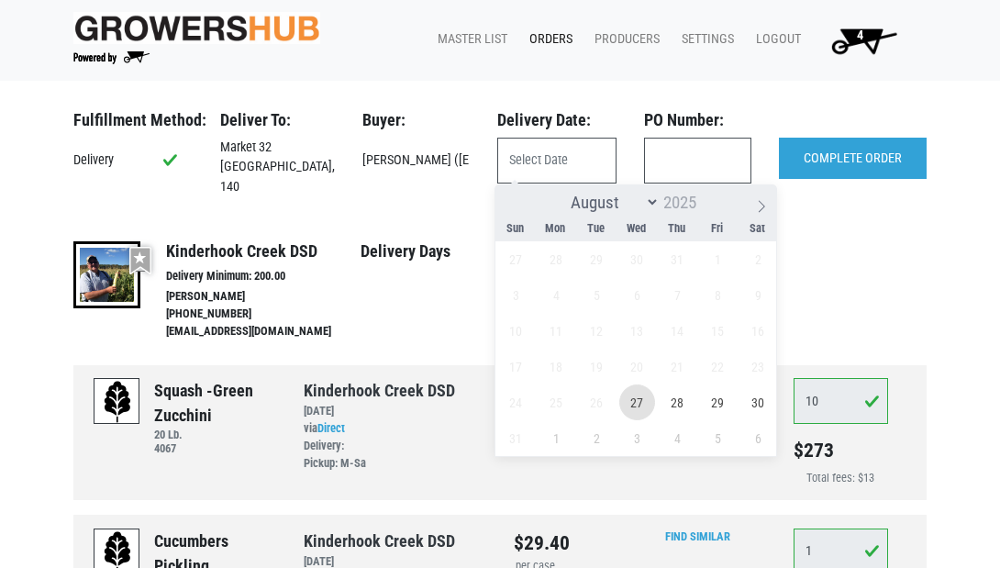
click at [630, 401] on span "27" at bounding box center [637, 402] width 36 height 36
type input "2025-08-27"
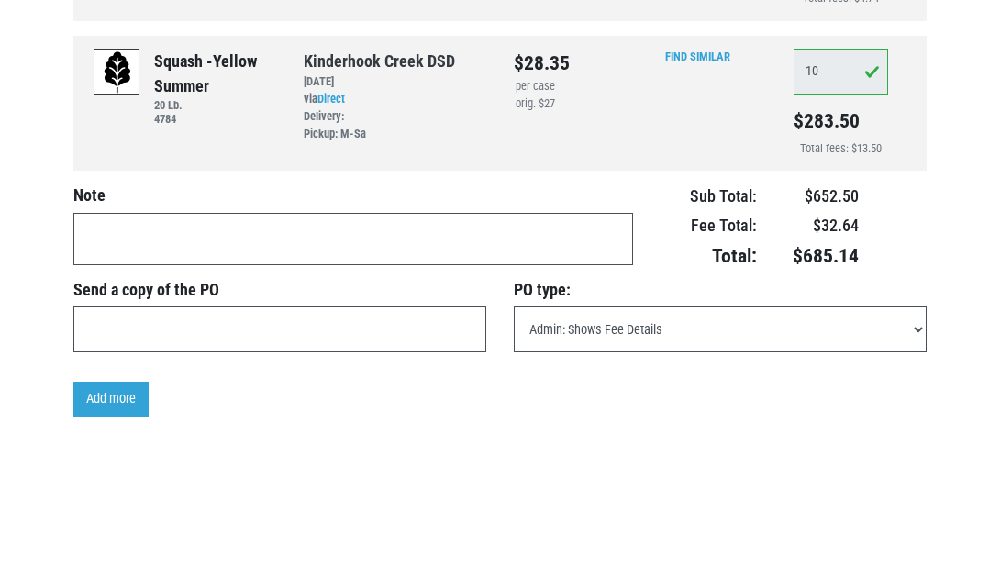
scroll to position [779, 0]
click at [270, 222] on textarea at bounding box center [352, 240] width 559 height 52
type textarea "delivery Tuesday 8/26"
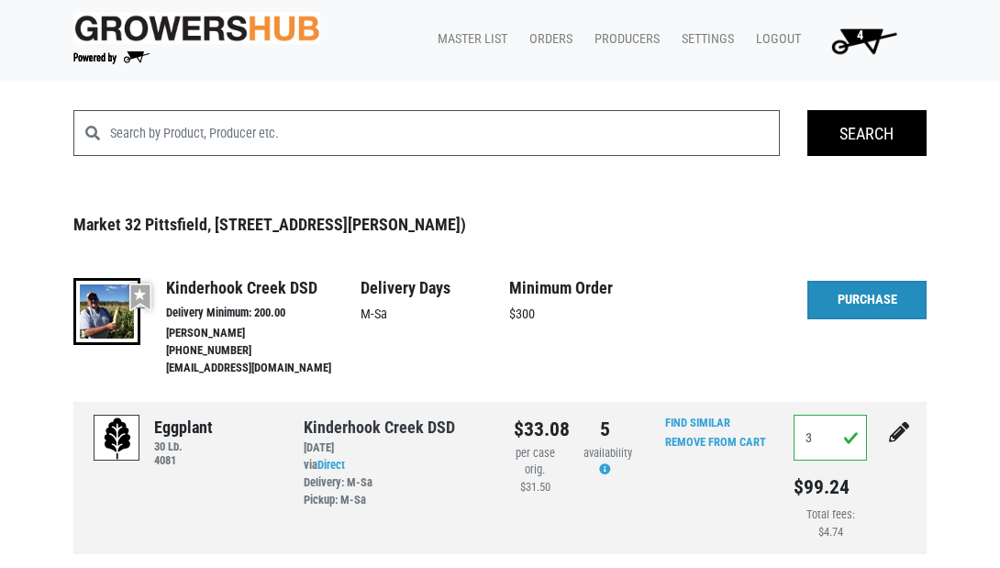
click at [862, 306] on link "Purchase" at bounding box center [866, 300] width 119 height 39
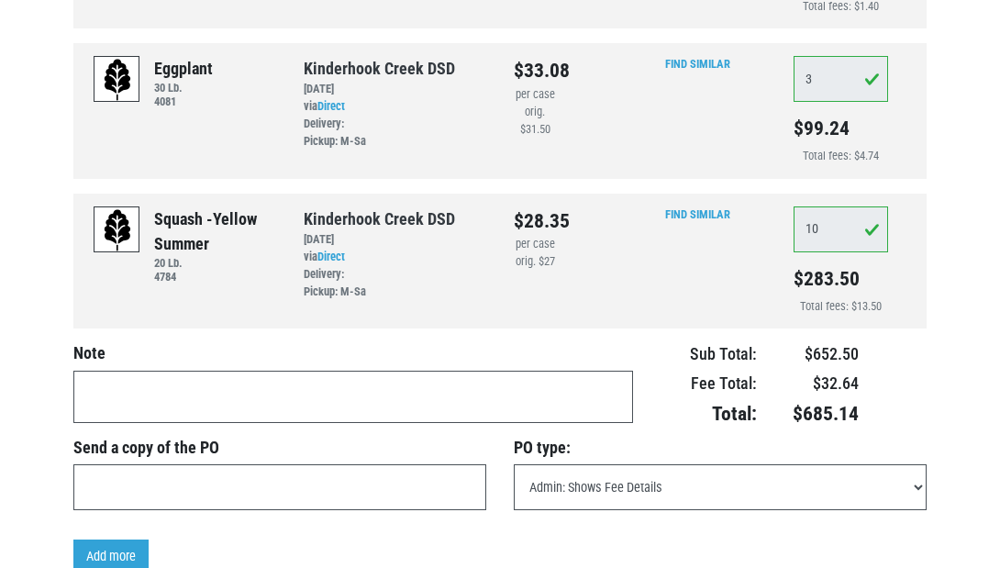
scroll to position [622, 0]
click at [459, 372] on textarea at bounding box center [352, 396] width 559 height 52
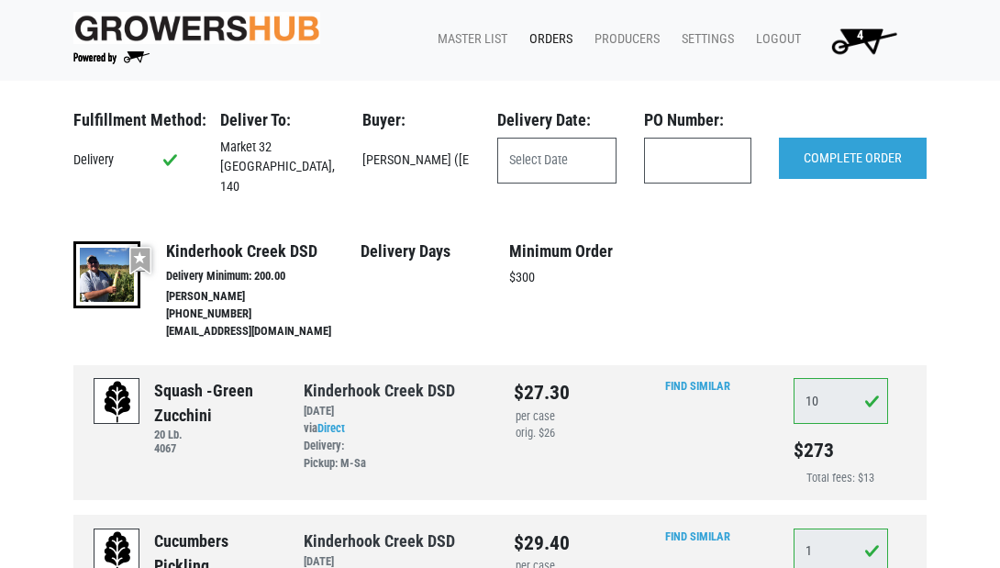
scroll to position [0, 0]
type textarea "delivery 8/26 Tuesday"
click at [839, 157] on input "COMPLETE ORDER" at bounding box center [853, 159] width 148 height 42
click at [837, 151] on input "COMPLETE ORDER" at bounding box center [853, 159] width 148 height 42
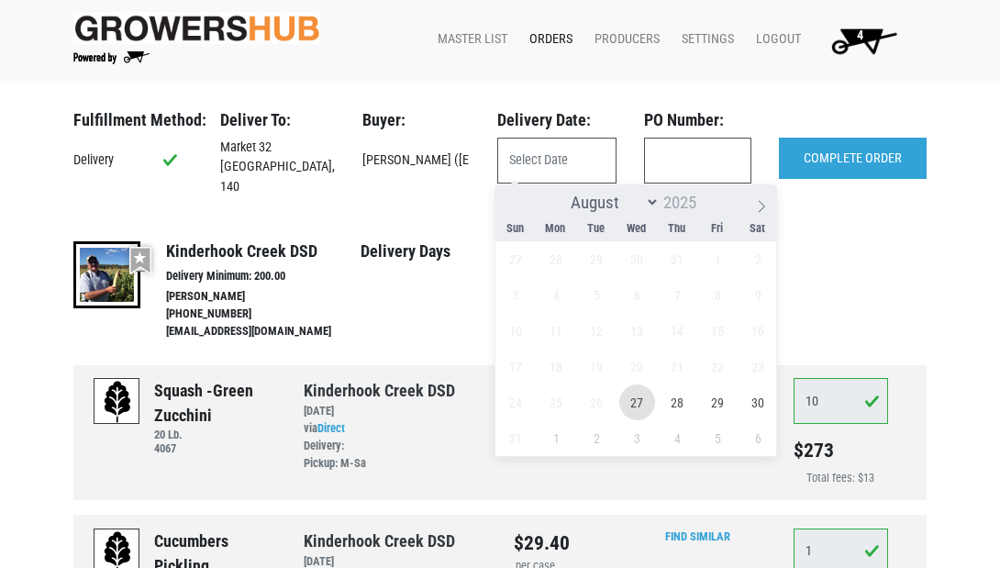
click at [635, 390] on span "27" at bounding box center [637, 402] width 36 height 36
type input "2025-08-27"
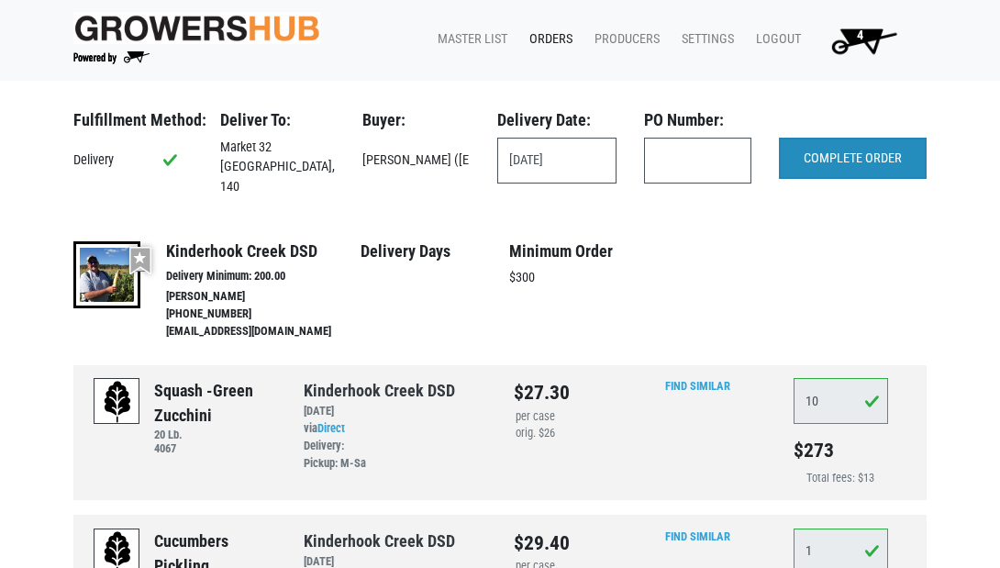
click at [845, 158] on input "COMPLETE ORDER" at bounding box center [853, 159] width 148 height 42
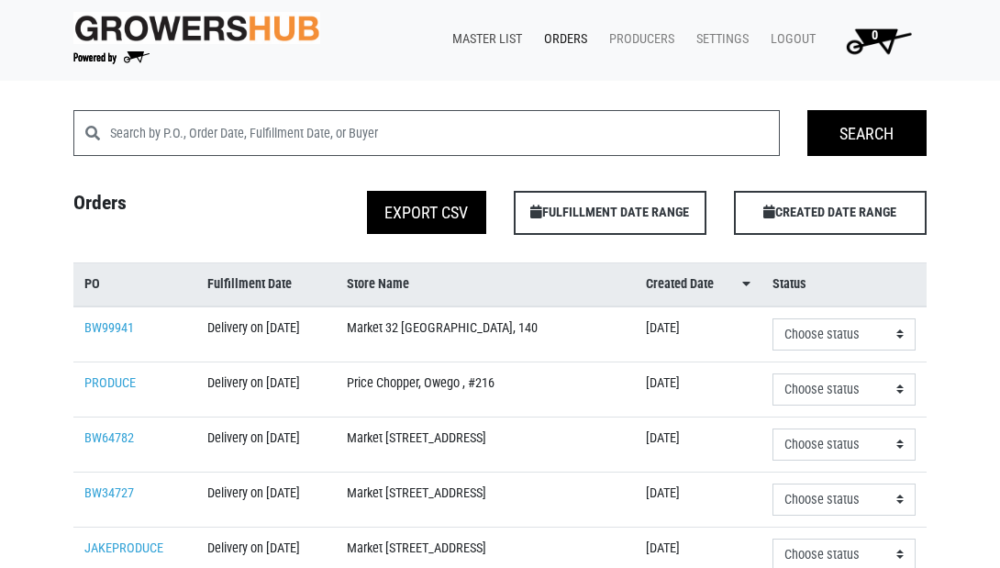
click at [467, 46] on link "Master List" at bounding box center [483, 39] width 92 height 35
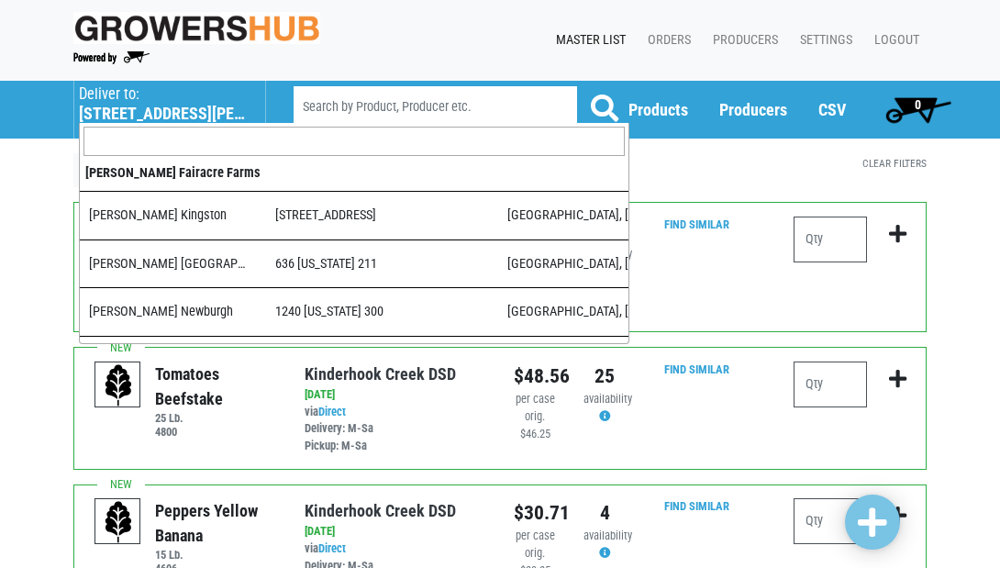
click at [120, 101] on p "Deliver to:" at bounding box center [163, 94] width 168 height 18
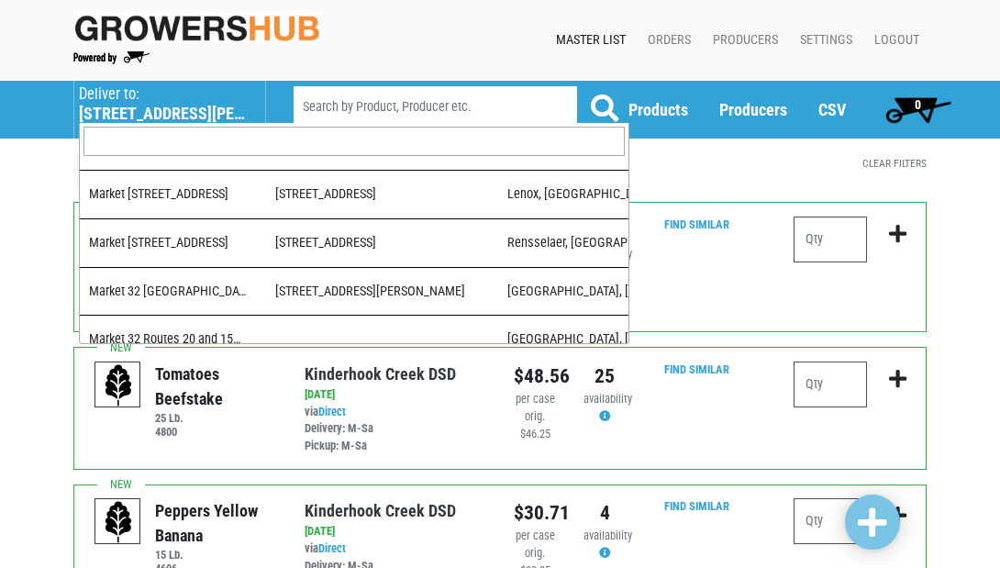
click at [162, 145] on input "search" at bounding box center [353, 141] width 541 height 29
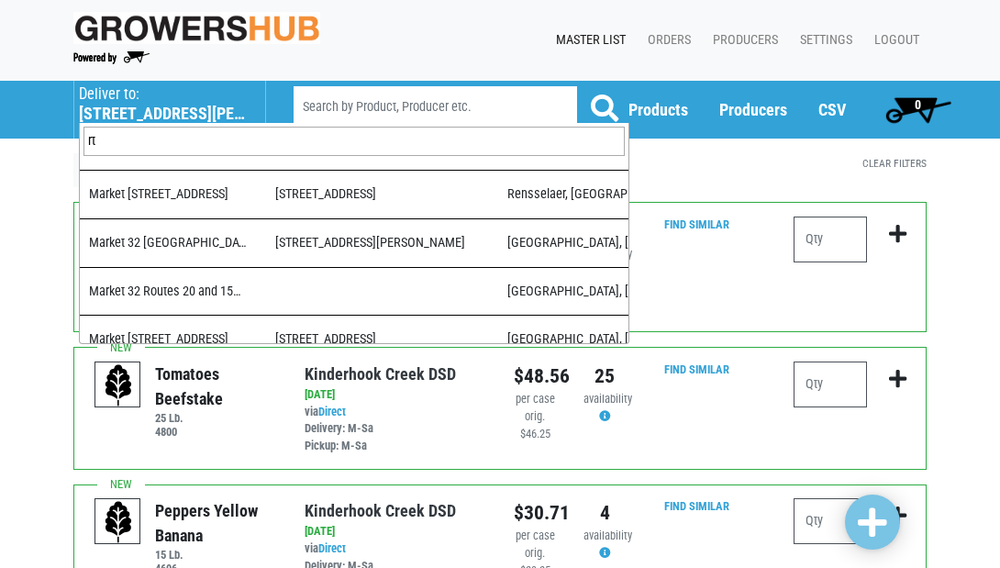
scroll to position [0, 0]
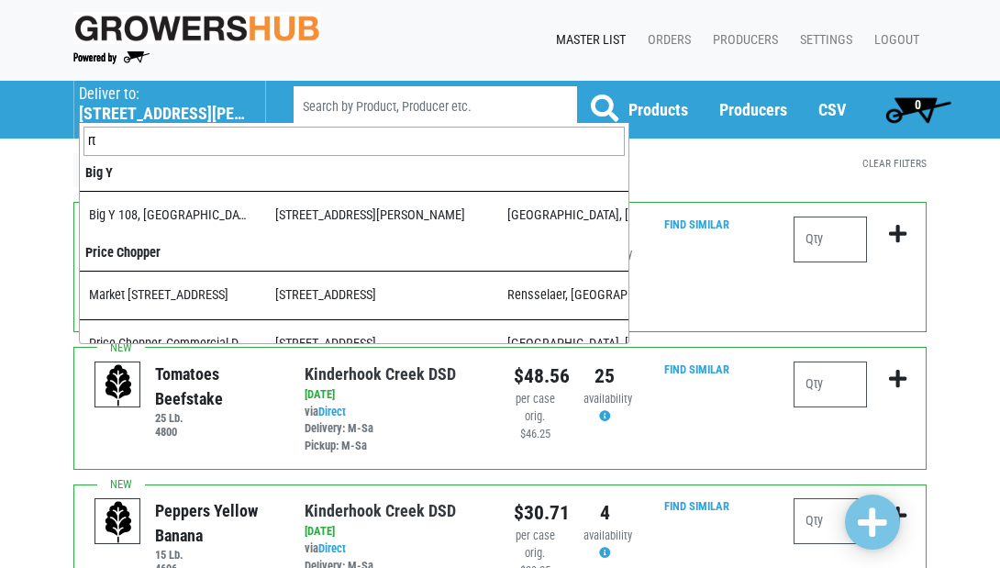
type input "r"
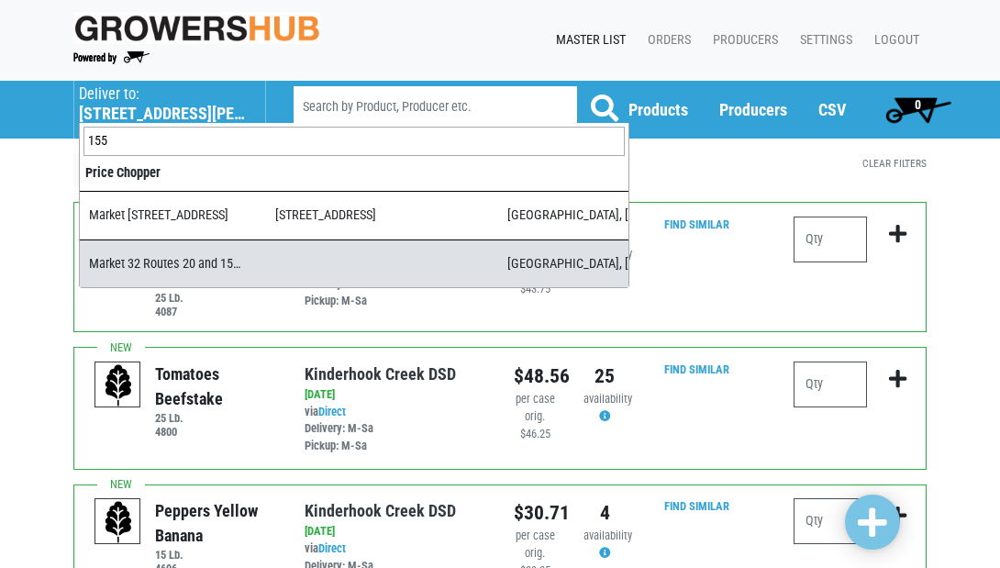
type input "155"
select select "b1261bb2-81d1-41e7-926f-086f3bf8413e"
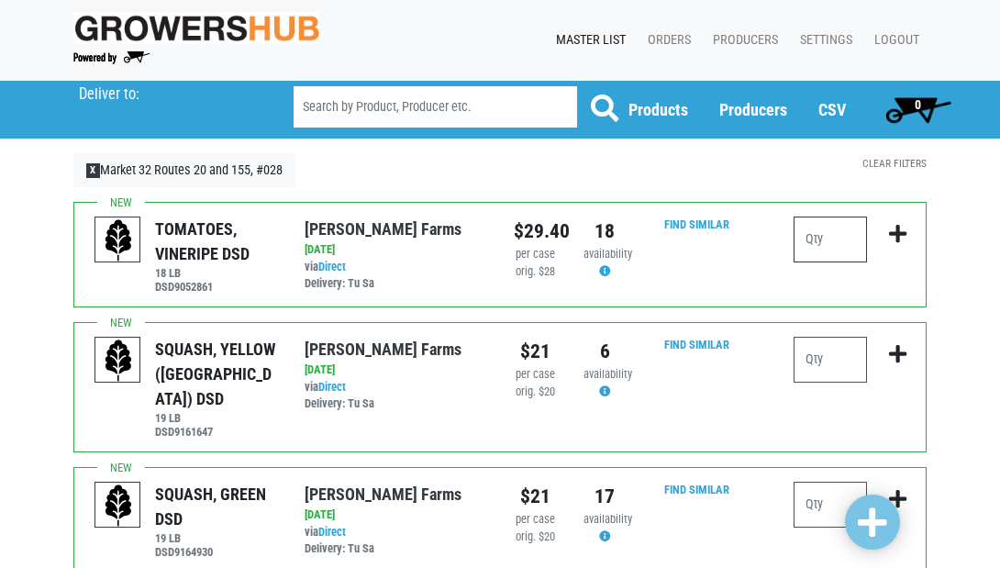
click at [835, 249] on input "number" at bounding box center [829, 239] width 73 height 46
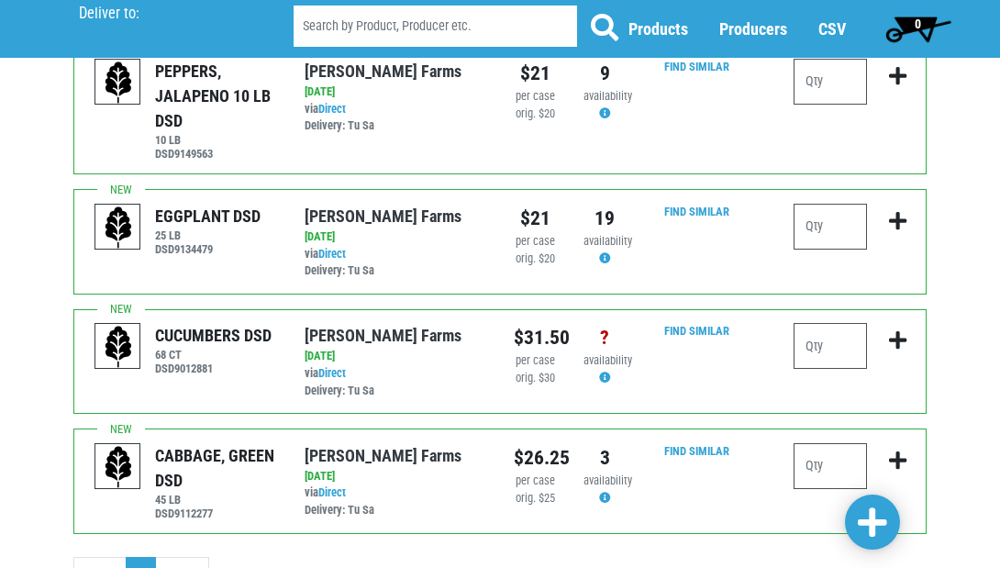
scroll to position [695, 0]
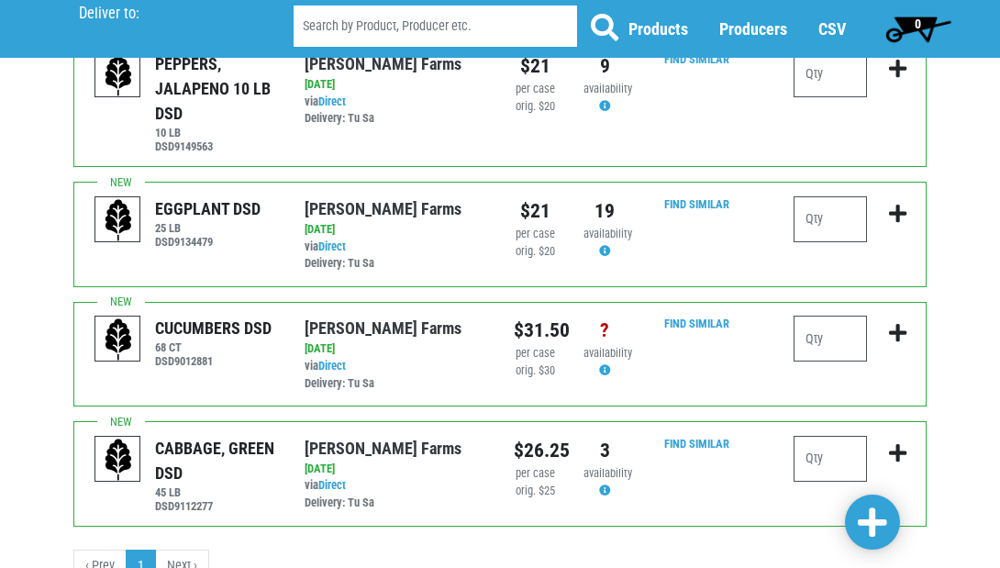
type input "3"
click at [835, 436] on input "number" at bounding box center [829, 459] width 73 height 46
type input "1"
click at [870, 518] on span at bounding box center [871, 522] width 29 height 33
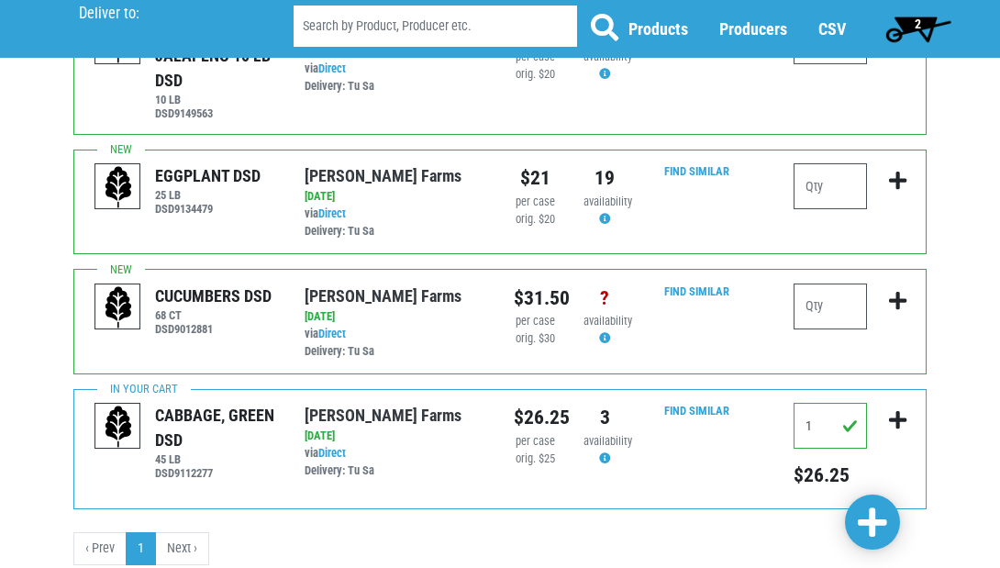
scroll to position [741, 0]
click at [868, 514] on span at bounding box center [871, 522] width 29 height 33
click at [922, 29] on span "2" at bounding box center [918, 28] width 82 height 37
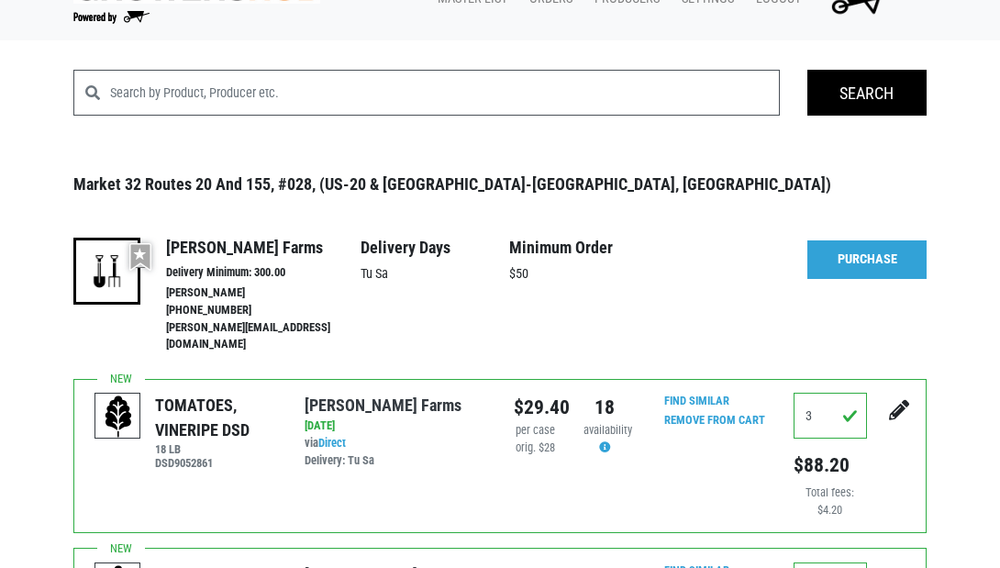
scroll to position [9, 0]
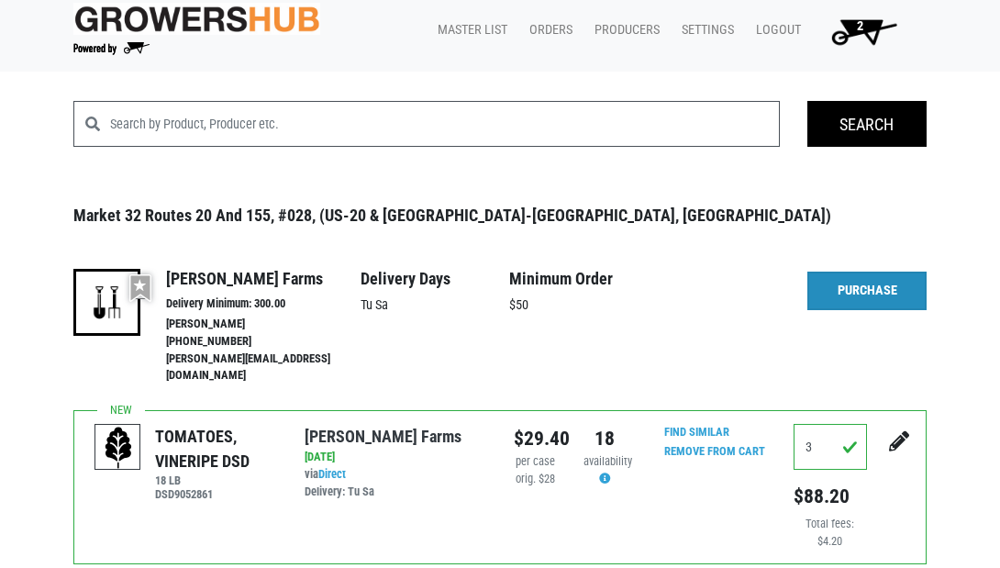
click at [858, 292] on link "Purchase" at bounding box center [866, 290] width 119 height 39
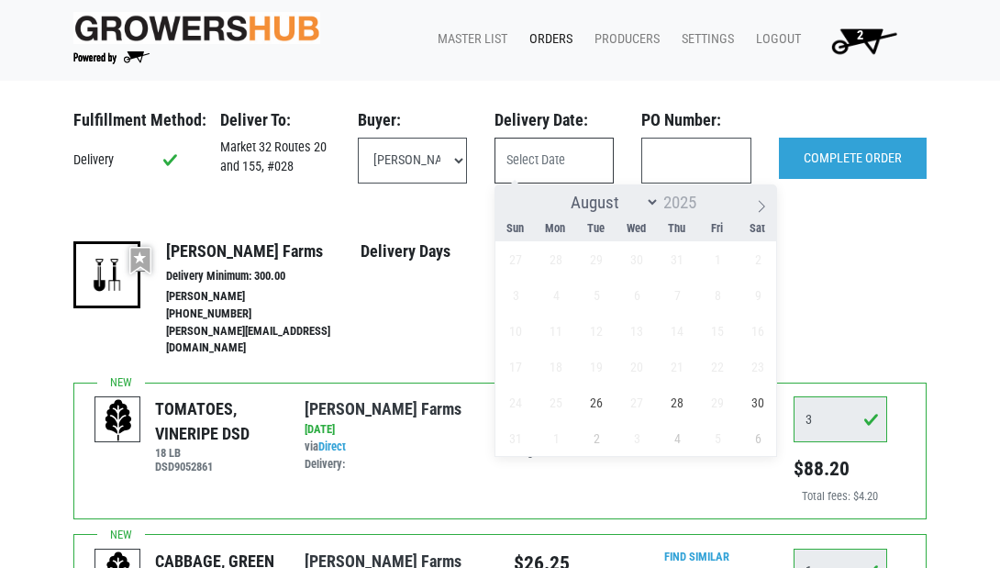
click at [535, 162] on input "text" at bounding box center [553, 161] width 119 height 46
click at [598, 409] on span "26" at bounding box center [597, 402] width 36 height 36
type input "2025-08-26"
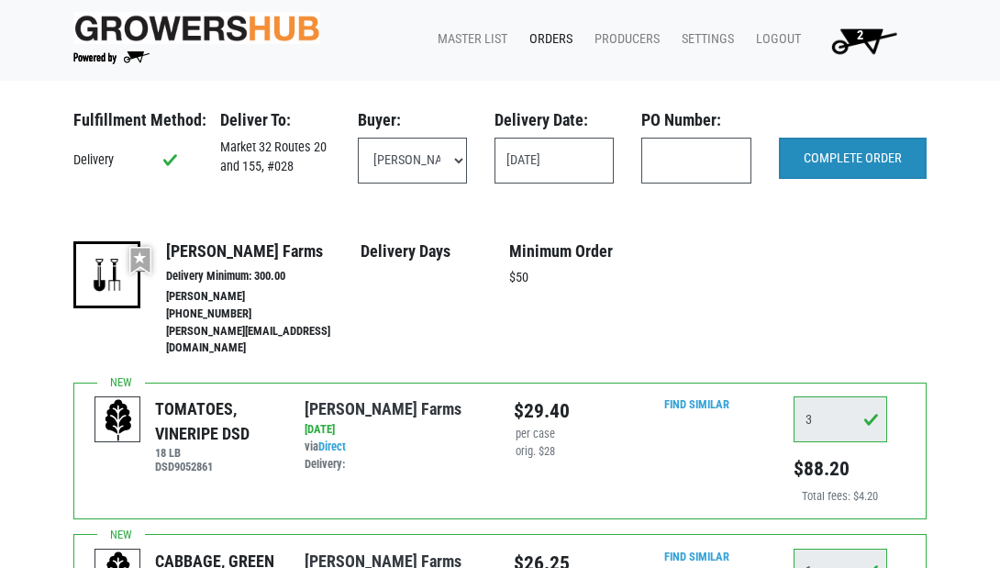
click at [869, 162] on input "COMPLETE ORDER" at bounding box center [853, 159] width 148 height 42
